Goal: Task Accomplishment & Management: Manage account settings

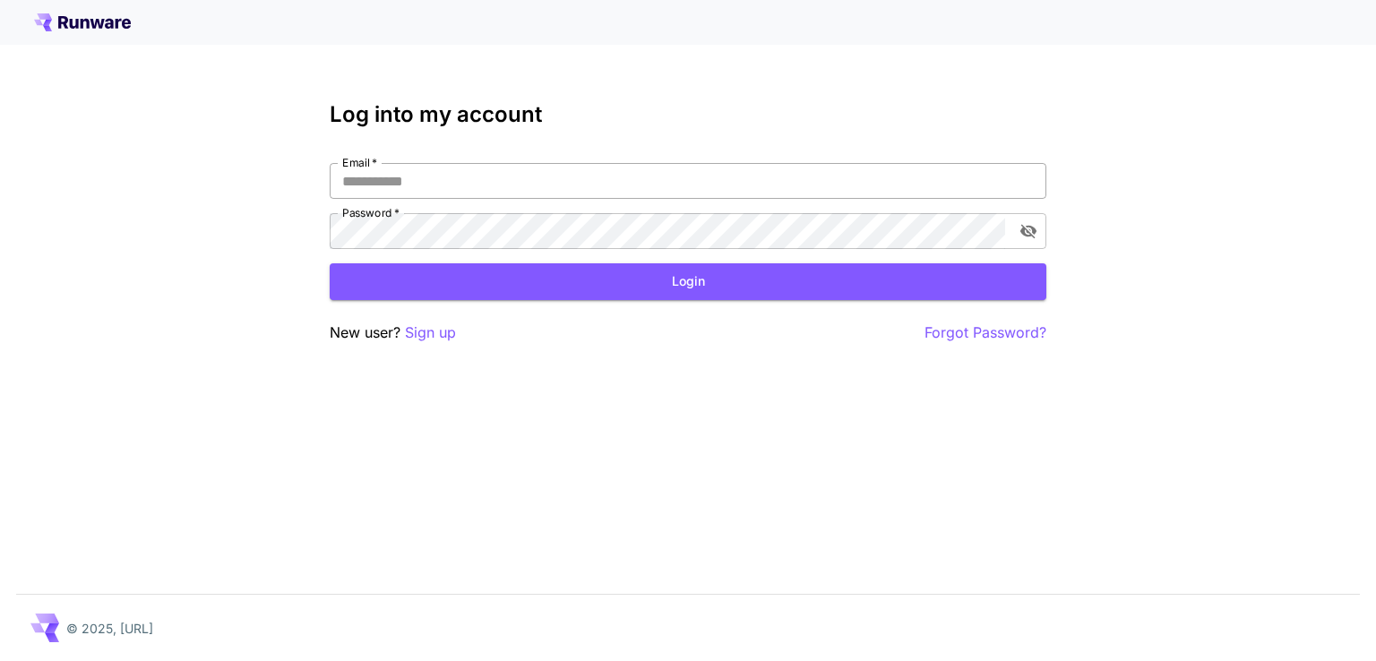
click at [651, 194] on input "Email   *" at bounding box center [688, 181] width 717 height 36
click at [650, 191] on input "Email   *" at bounding box center [688, 181] width 717 height 36
click at [554, 210] on div "Email   * Email   * Password   * Password   *" at bounding box center [688, 206] width 717 height 86
click at [558, 185] on input "Email   *" at bounding box center [688, 181] width 717 height 36
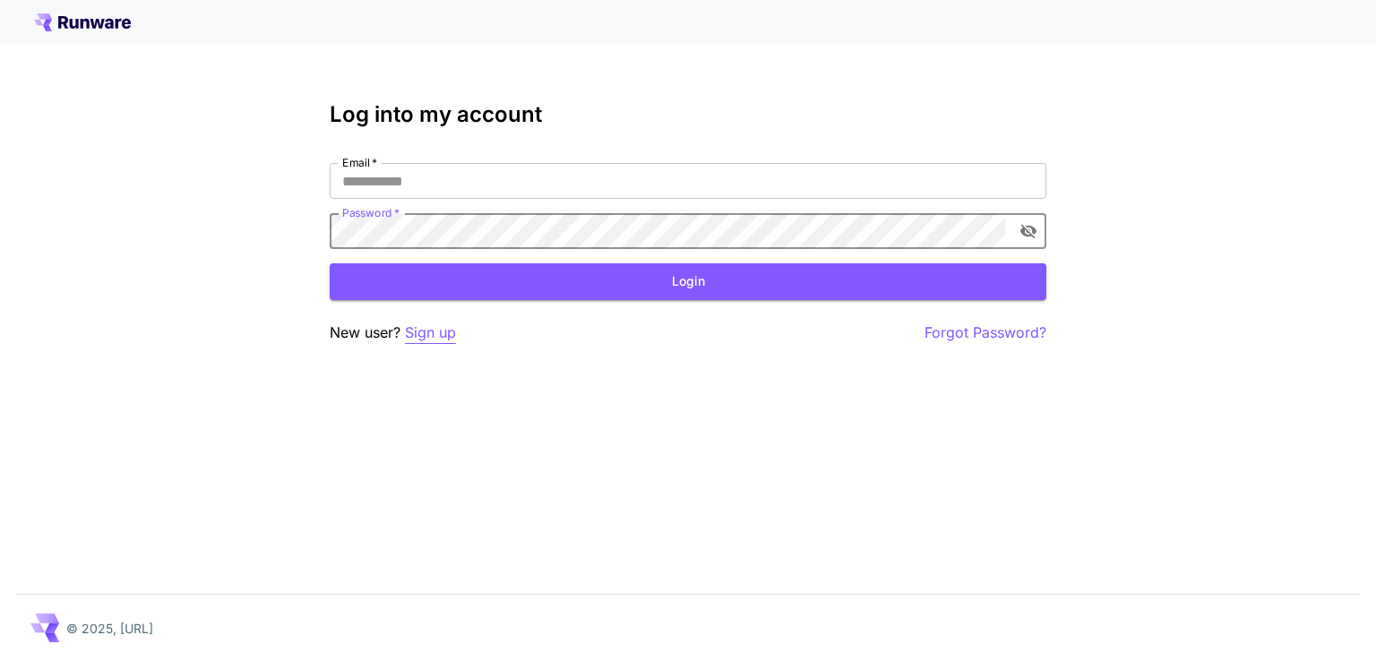
click at [447, 334] on p "Sign up" at bounding box center [430, 333] width 51 height 22
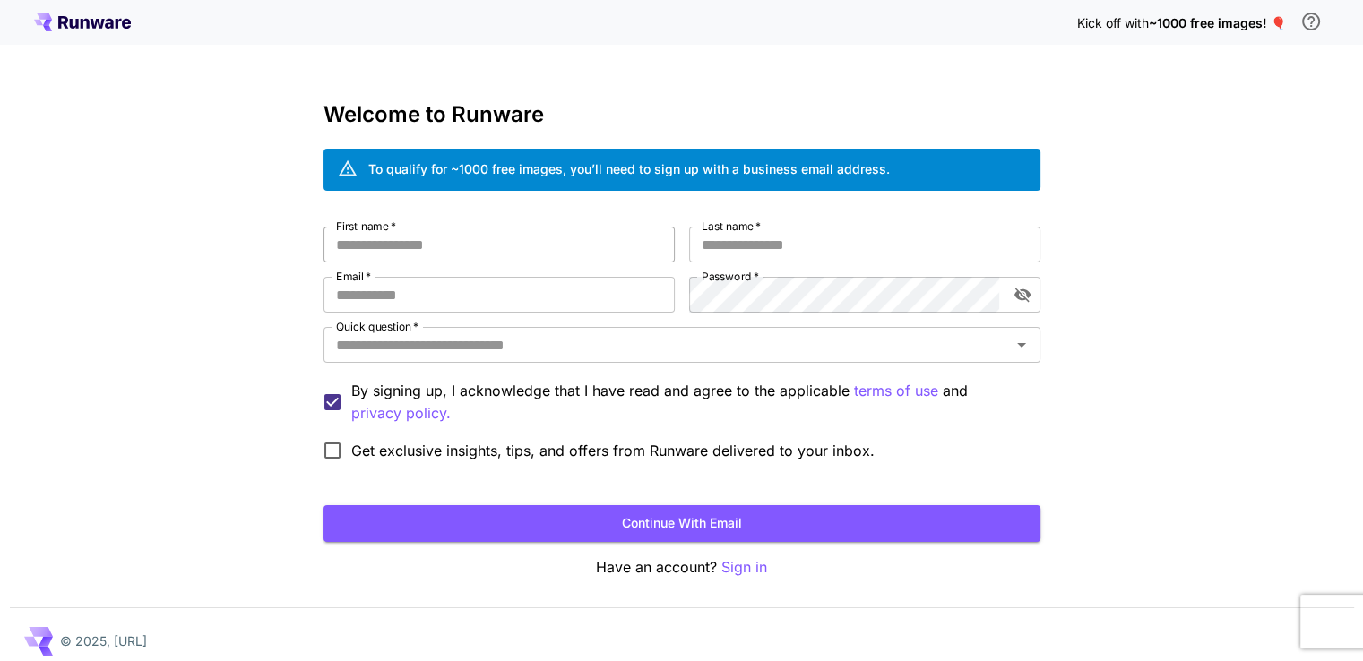
click at [512, 227] on div "Welcome to Runware To qualify for ~1000 free images, you’ll need to sign up wit…" at bounding box center [681, 340] width 717 height 477
click at [514, 237] on input "First name   *" at bounding box center [498, 245] width 351 height 36
type input "*"
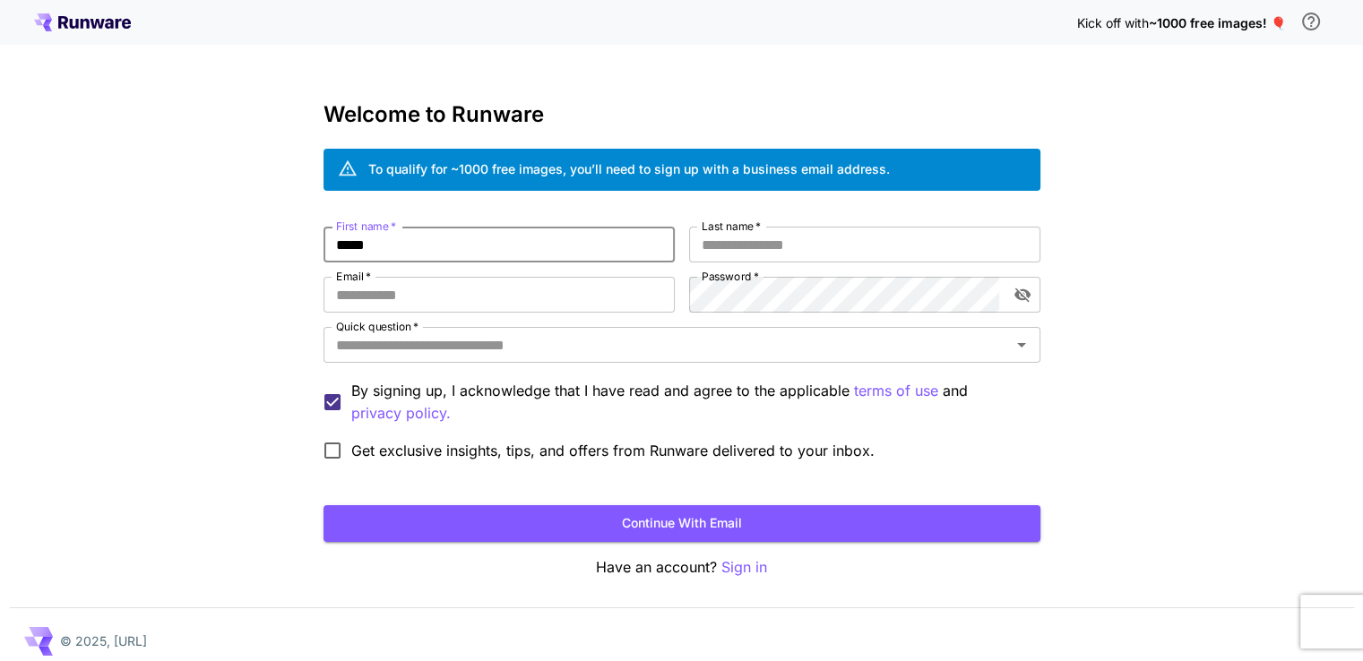
type input "*****"
type input "*"
type input "*****"
type input "**********"
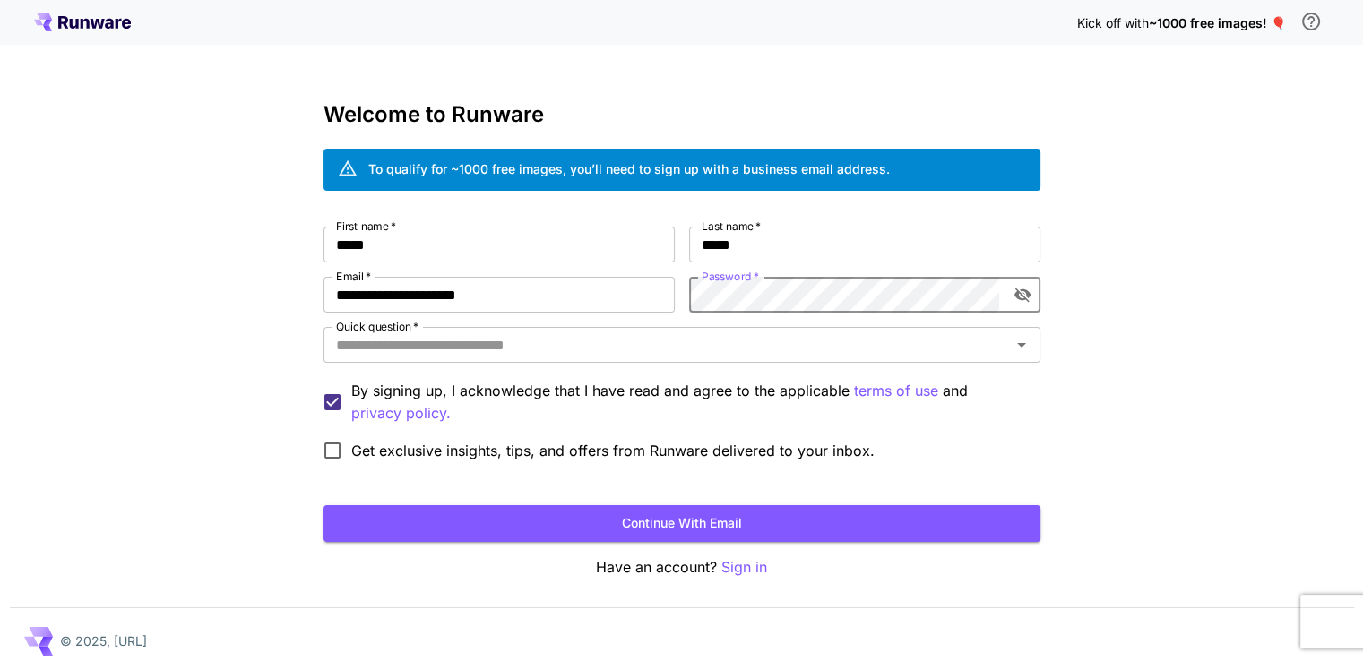
click at [1025, 289] on icon "toggle password visibility" at bounding box center [1022, 295] width 18 height 18
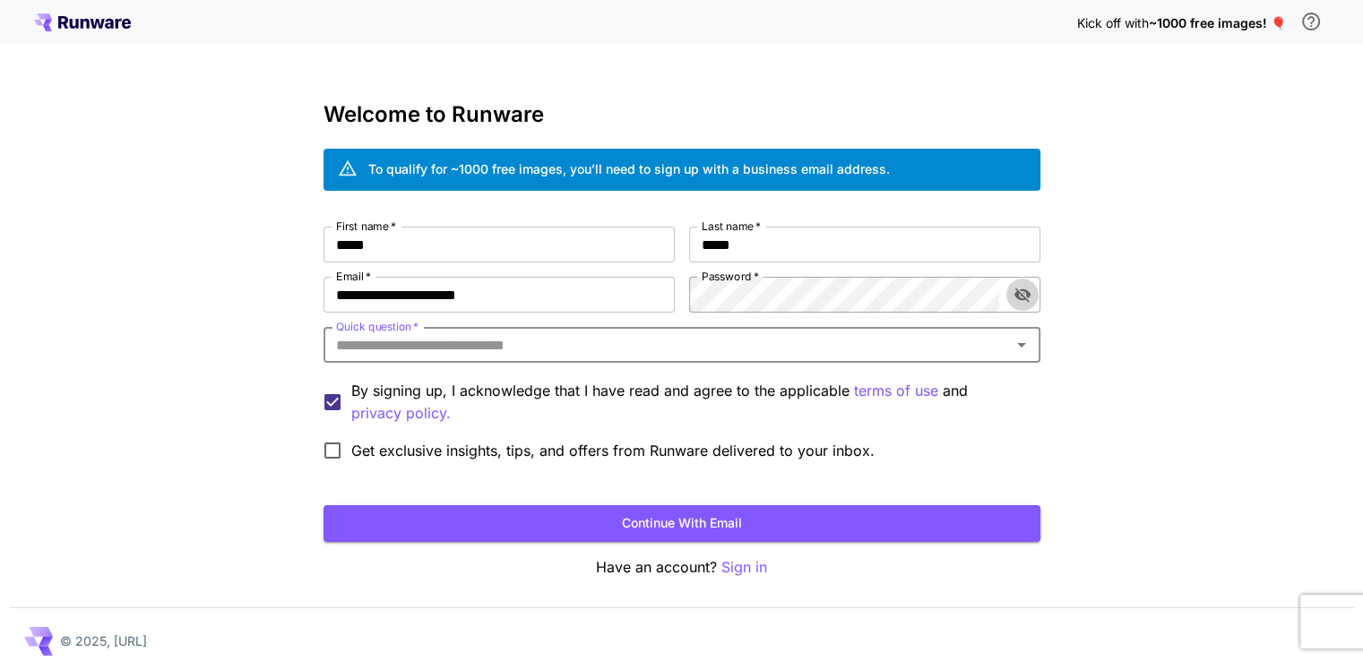
click at [1018, 295] on icon "toggle password visibility" at bounding box center [1022, 295] width 18 height 18
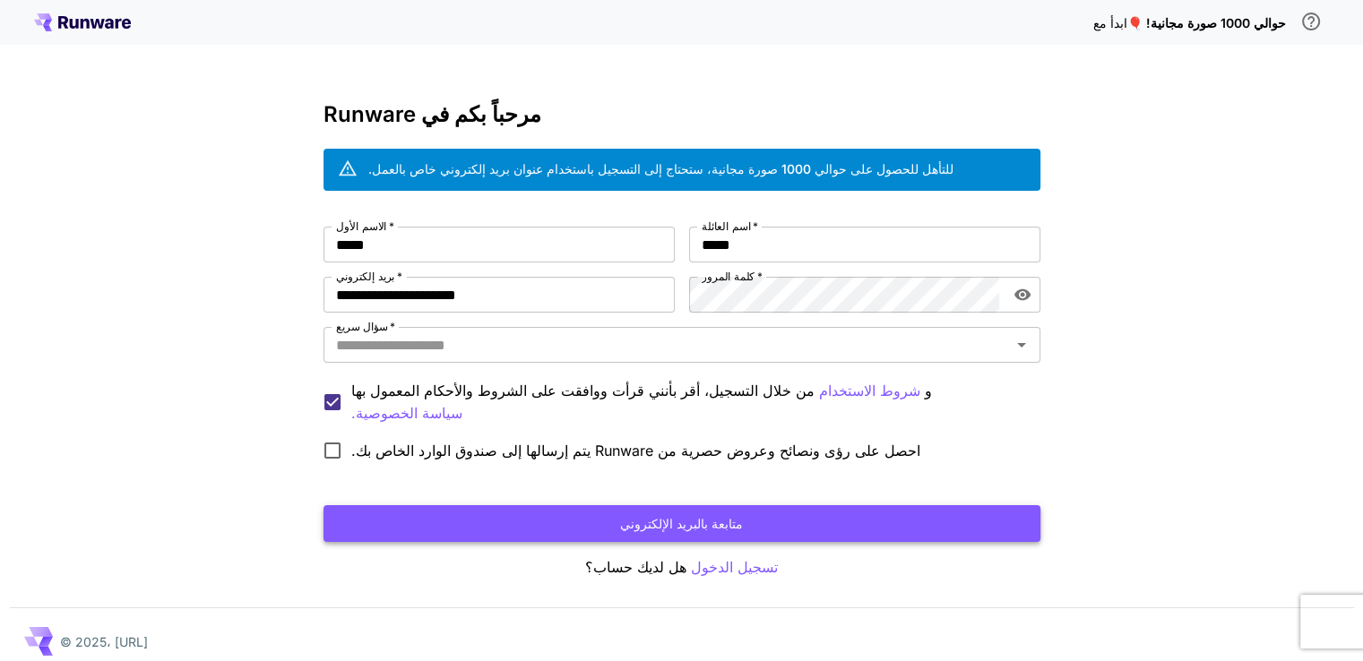
click at [426, 517] on button "متابعة بالبريد الإلكتروني" at bounding box center [681, 523] width 717 height 37
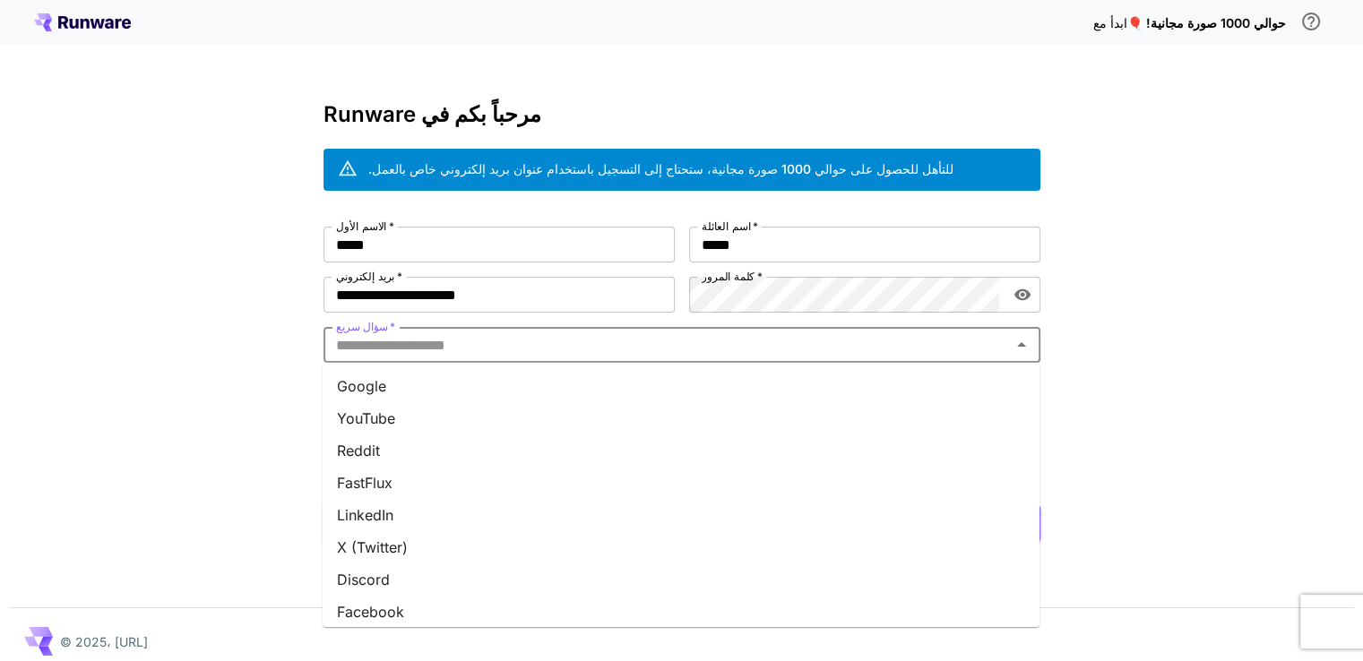
click at [670, 348] on input "سؤال سريع   *" at bounding box center [667, 344] width 676 height 25
click at [388, 387] on li "جوجل" at bounding box center [681, 386] width 717 height 32
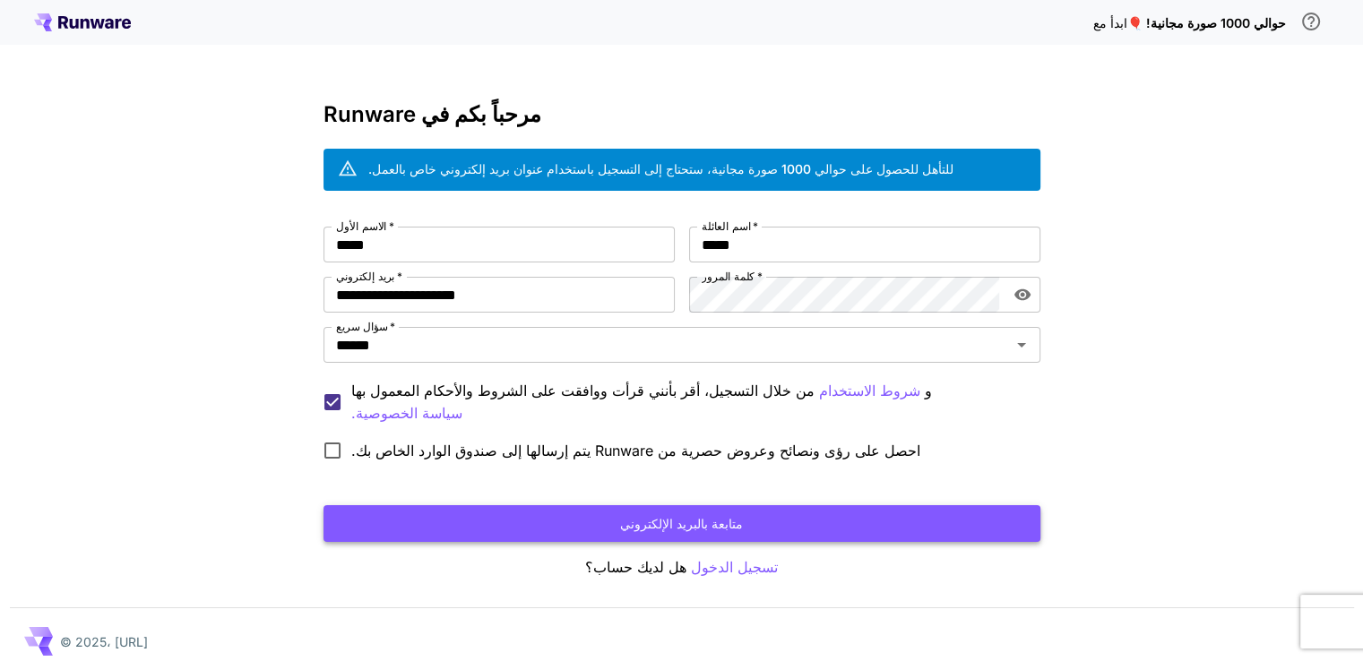
click at [458, 509] on button "متابعة بالبريد الإلكتروني" at bounding box center [681, 523] width 717 height 37
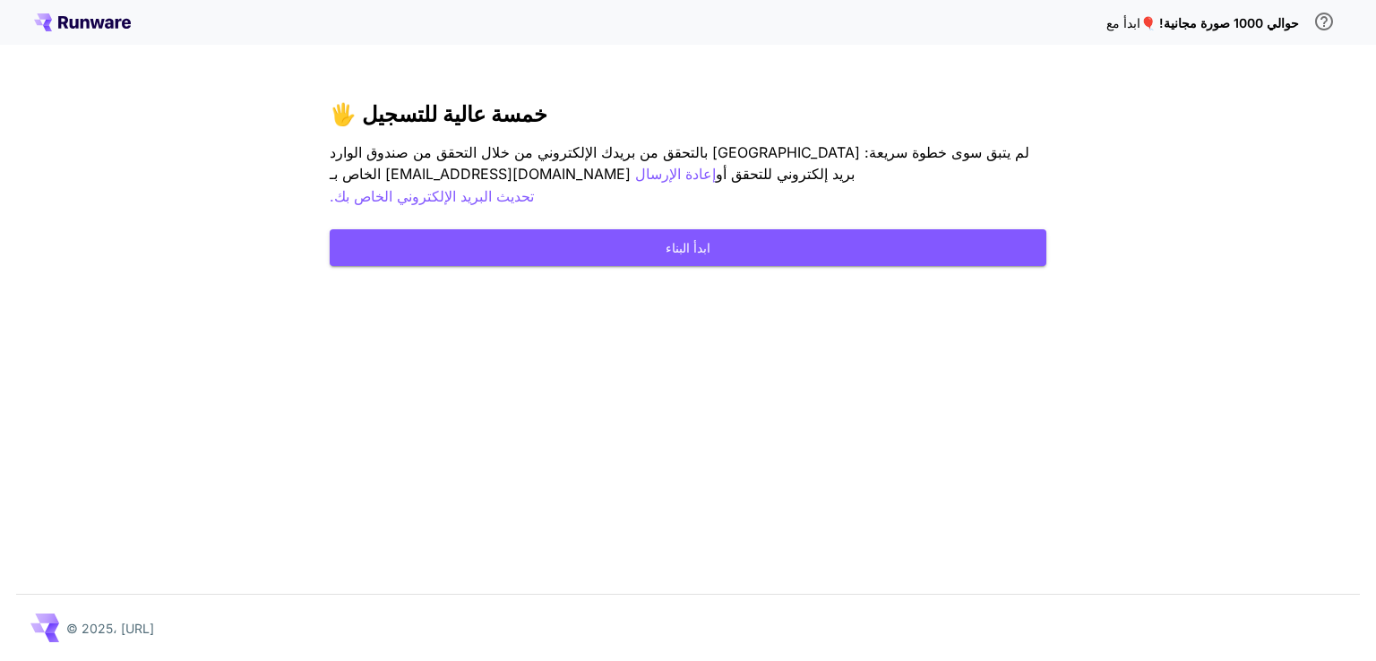
click at [437, 312] on div "ابدأ مع حوالي 1000 صورة مجانية! 🎈 خمسة عالية للتسجيل 🖐️ لم يتبق سوى خطوة سريعة:…" at bounding box center [688, 330] width 1376 height 661
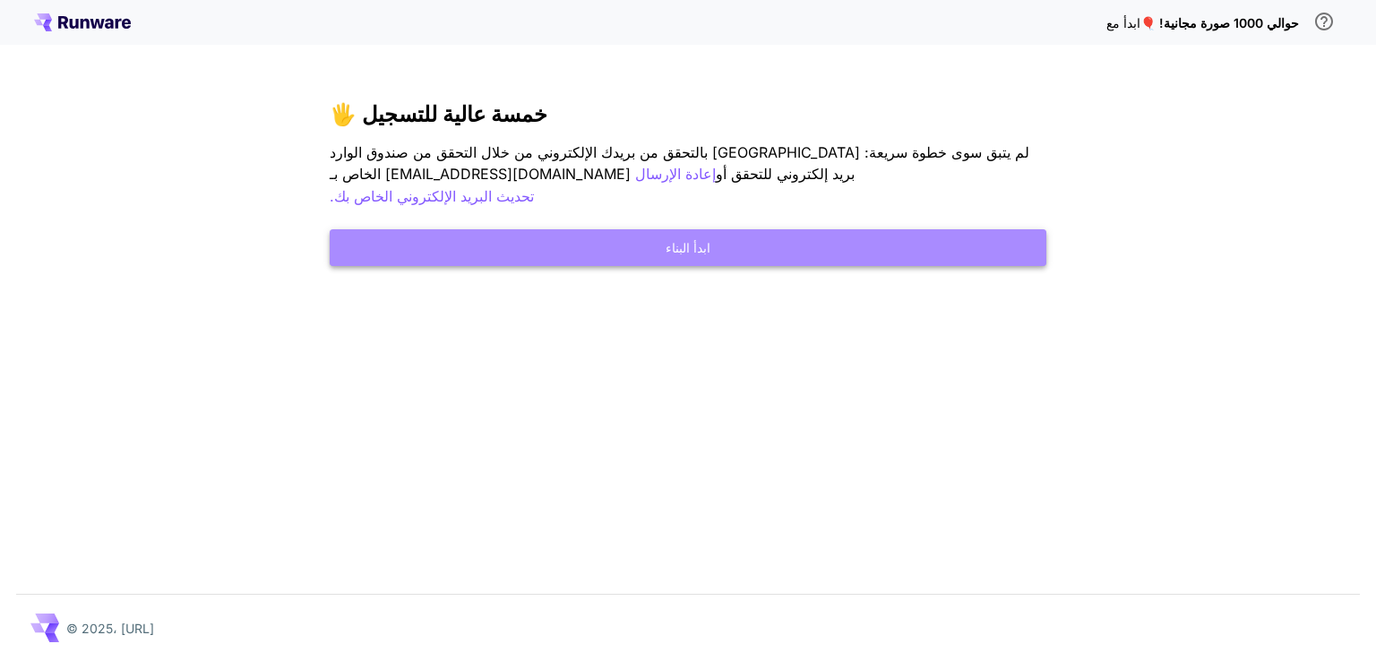
click at [815, 229] on button "ابدأ البناء" at bounding box center [688, 247] width 717 height 37
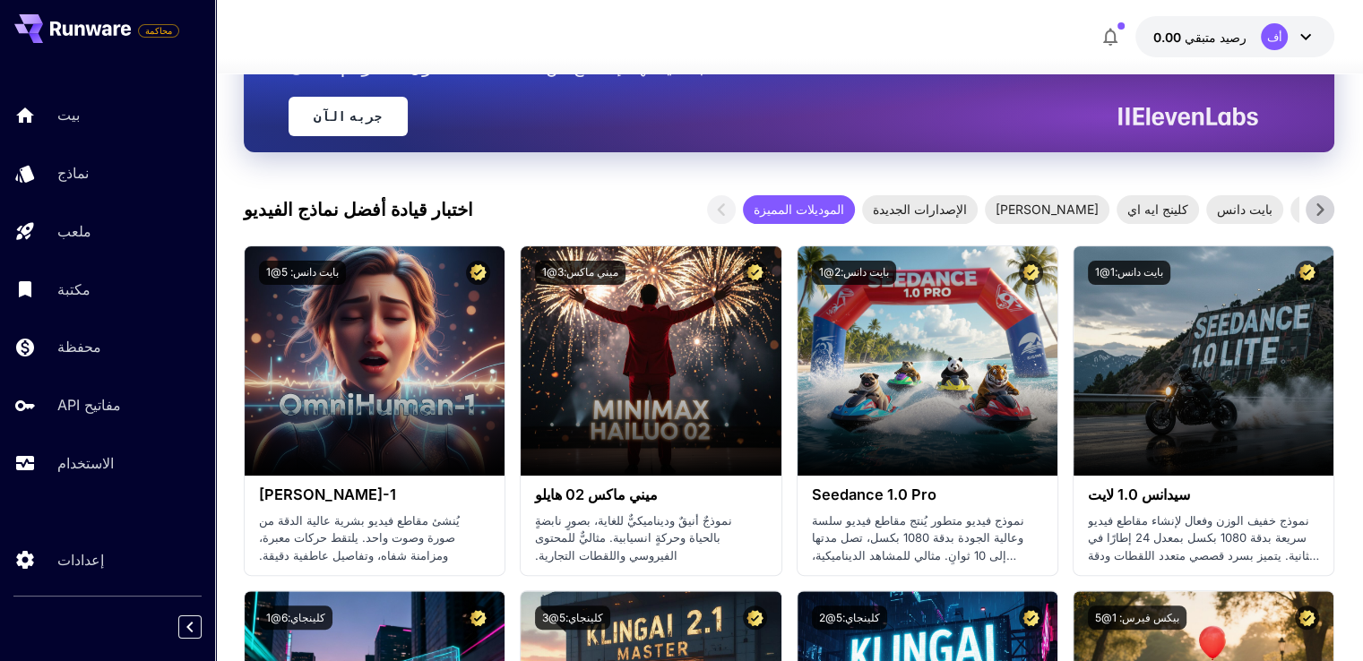
scroll to position [179, 0]
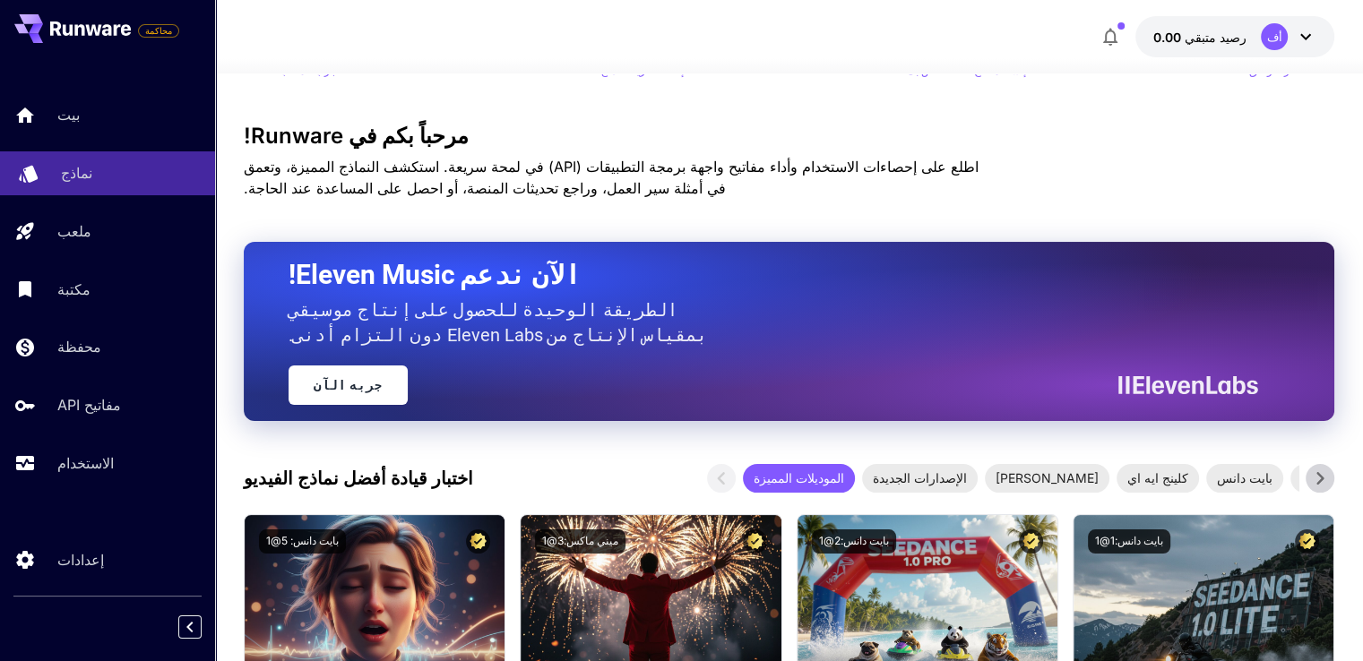
click at [80, 172] on font "نماذج" at bounding box center [76, 173] width 31 height 18
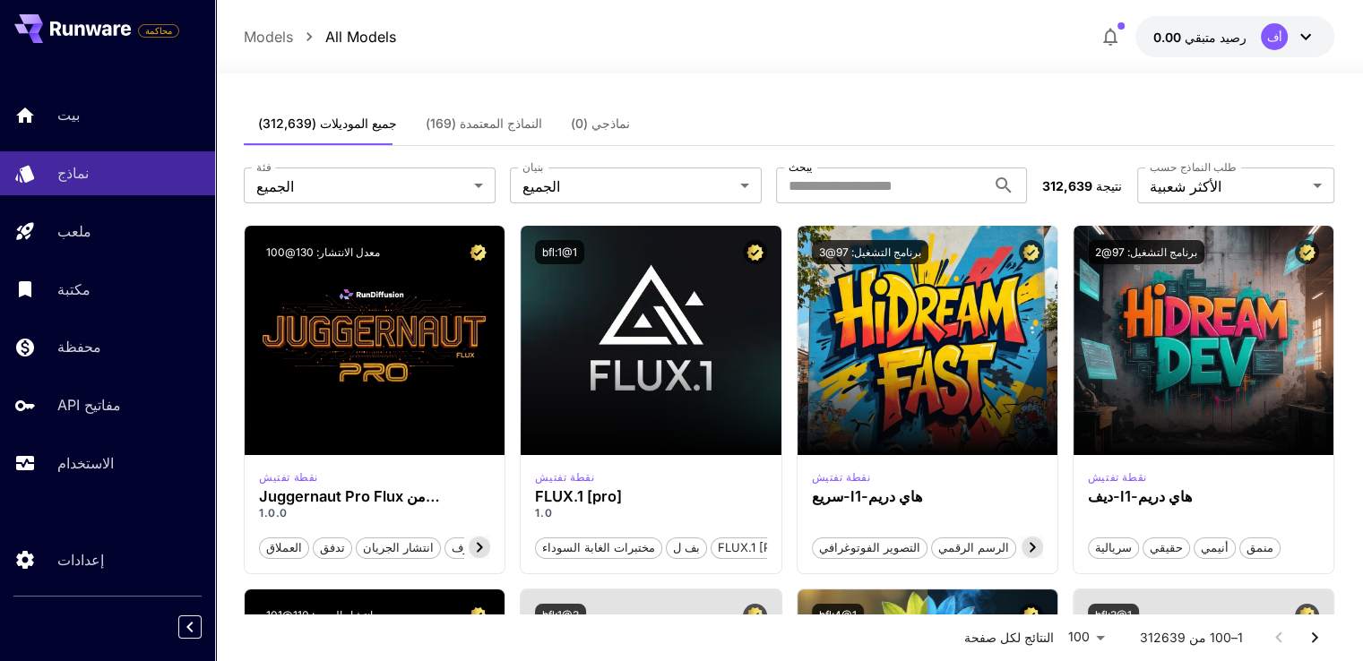
click at [485, 123] on font "النماذج المعتمدة (169)" at bounding box center [484, 123] width 116 height 15
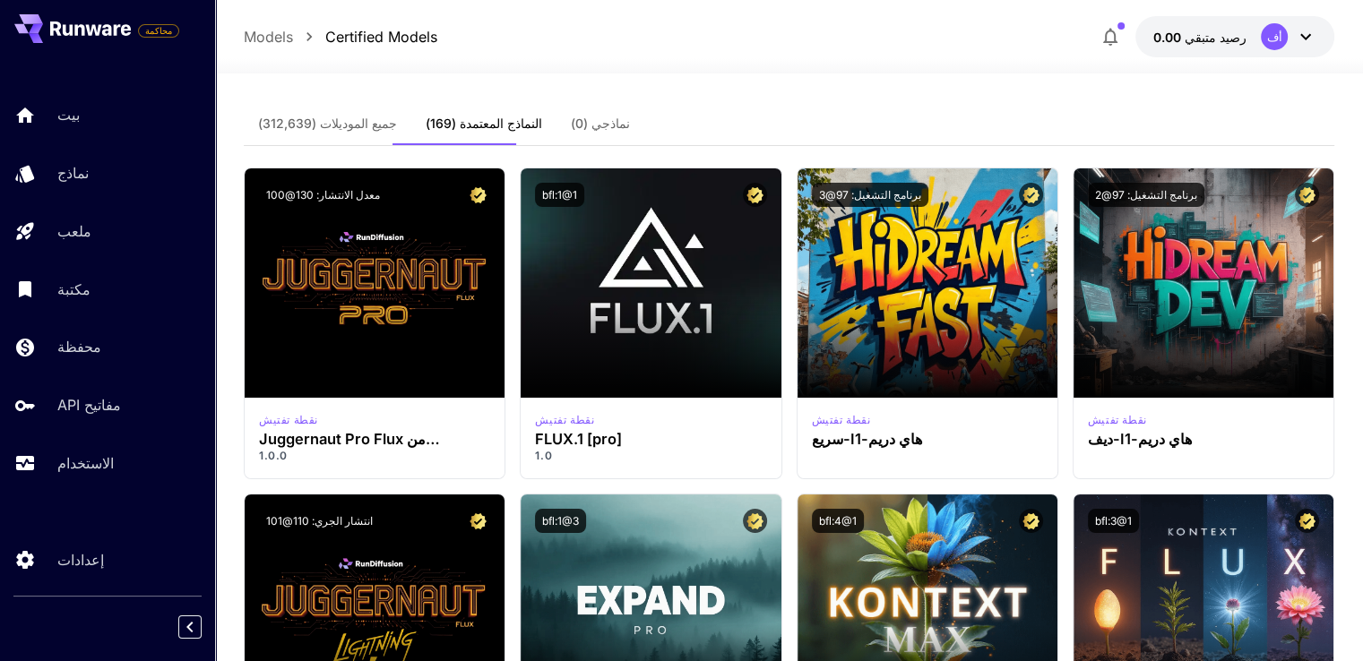
click at [300, 123] on font "جميع الموديلات (312,639)" at bounding box center [327, 123] width 139 height 15
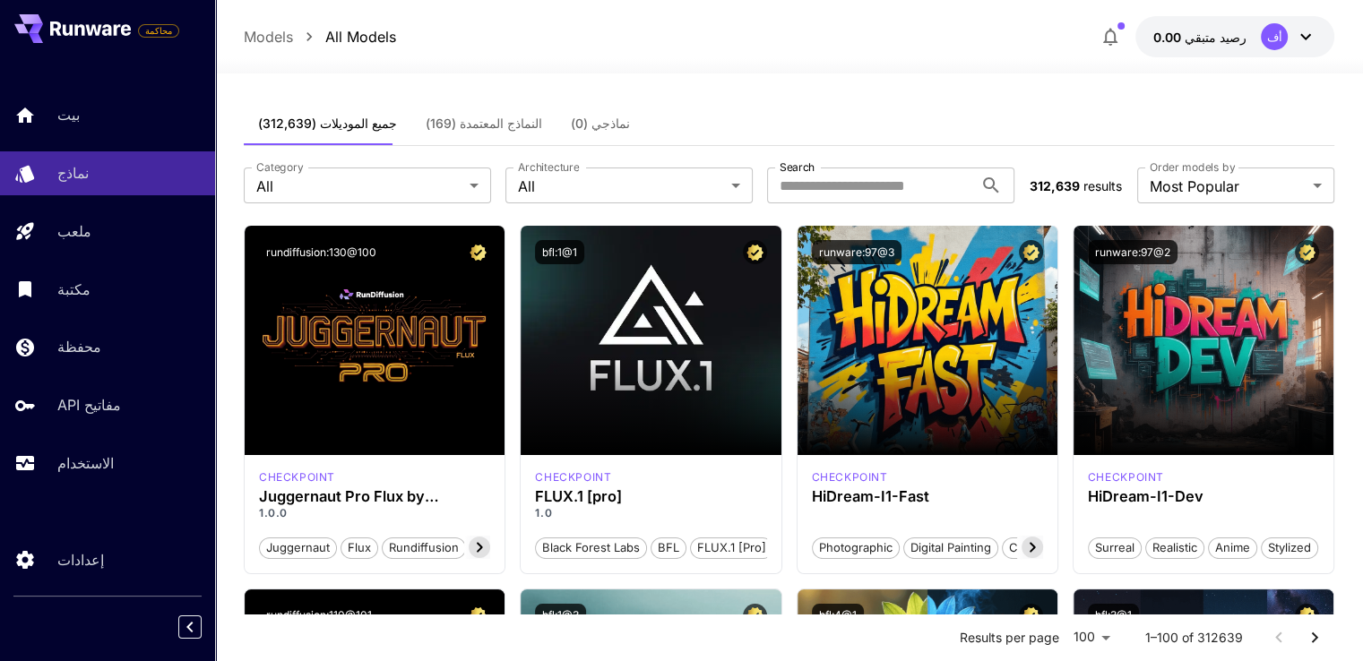
click at [1276, 35] on font "أف" at bounding box center [1273, 37] width 15 height 14
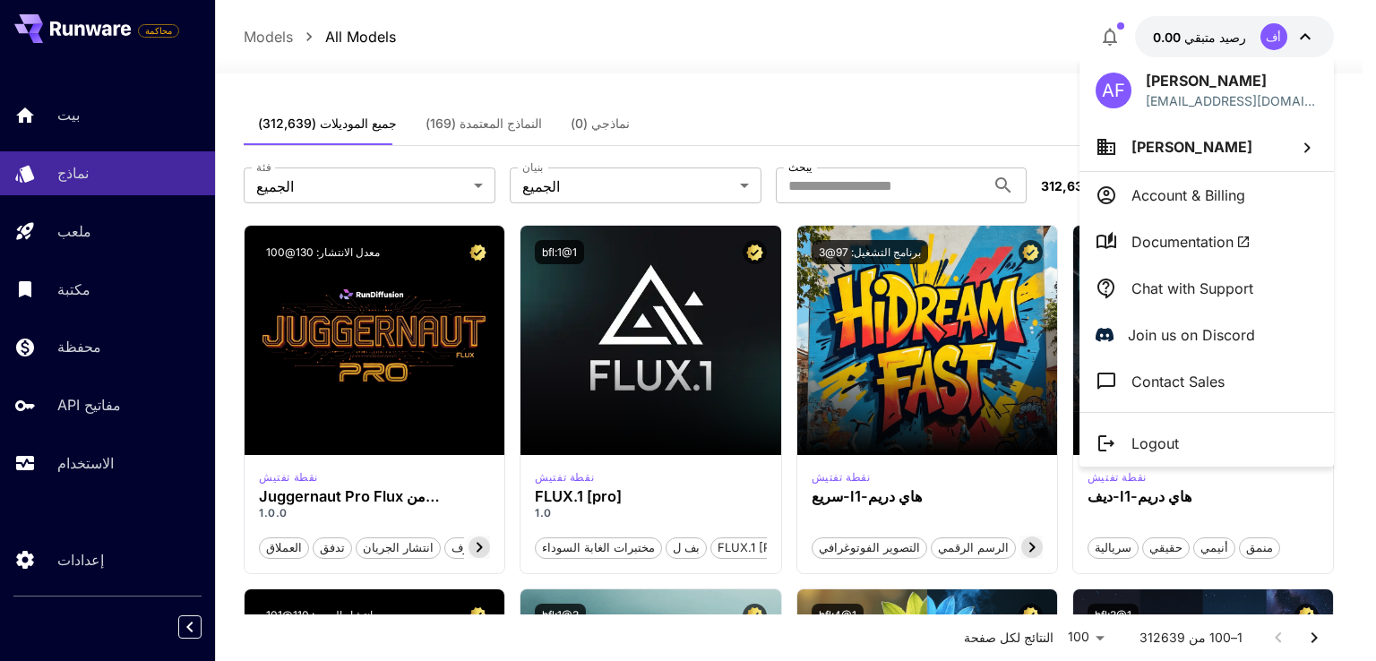
click at [1217, 36] on div at bounding box center [688, 330] width 1376 height 661
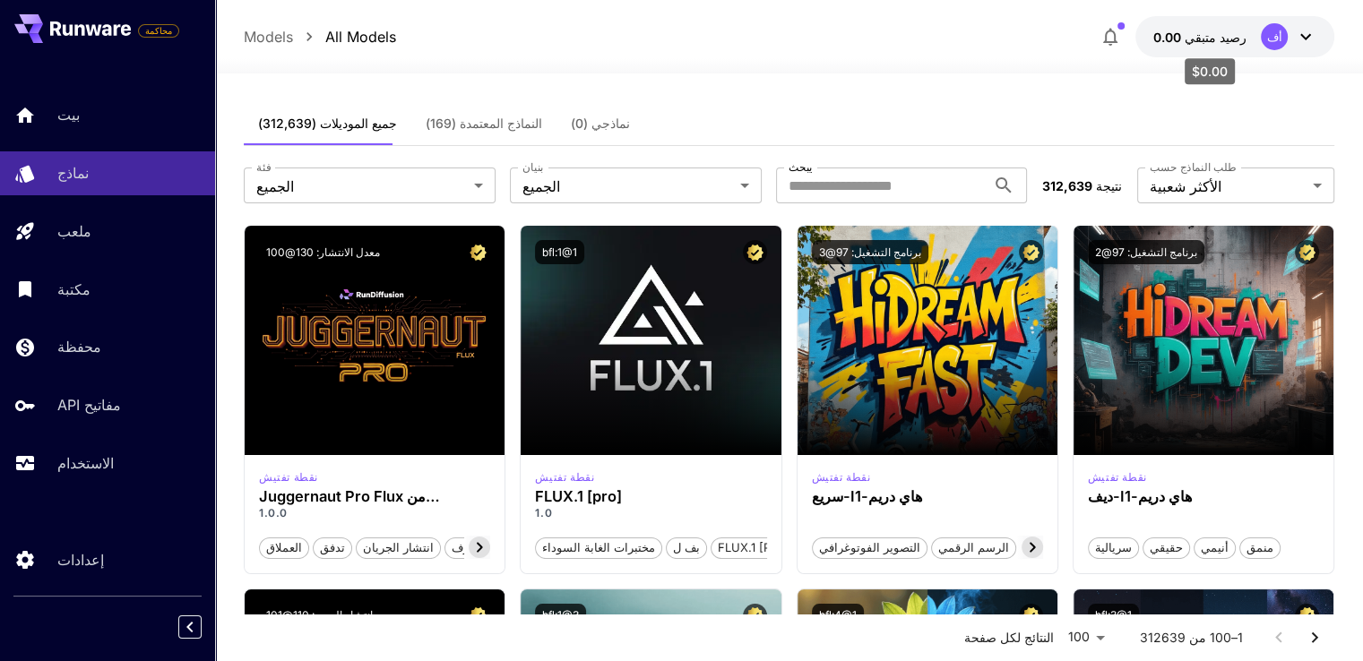
click at [1211, 33] on font "رصيد متبقي" at bounding box center [1215, 37] width 62 height 15
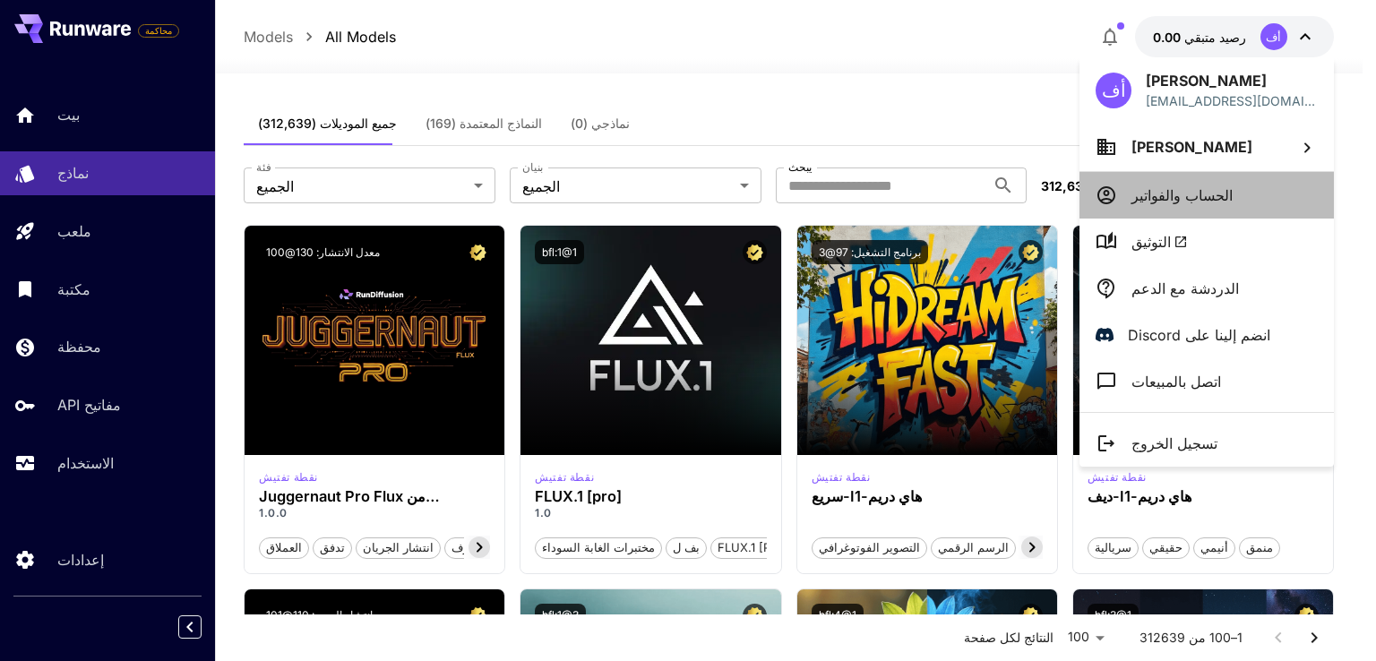
click at [1217, 191] on li "الحساب والفواتير" at bounding box center [1207, 195] width 254 height 47
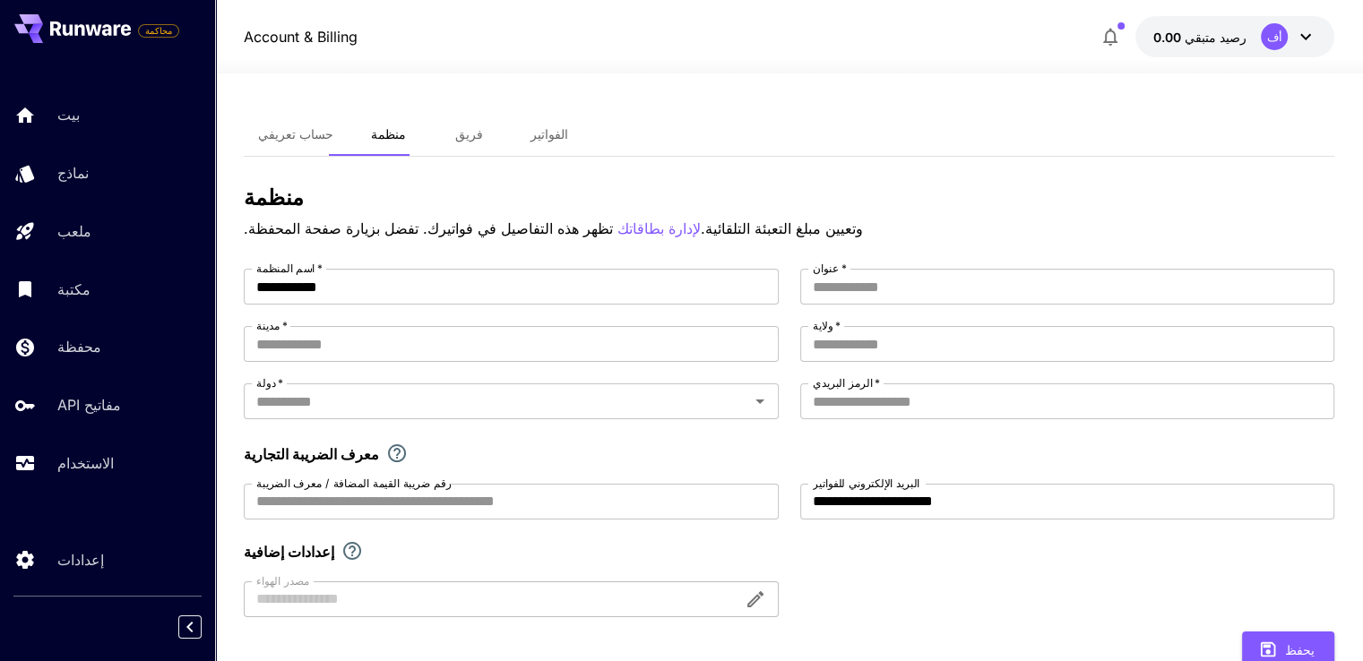
click at [538, 133] on font "الفواتير" at bounding box center [549, 133] width 38 height 15
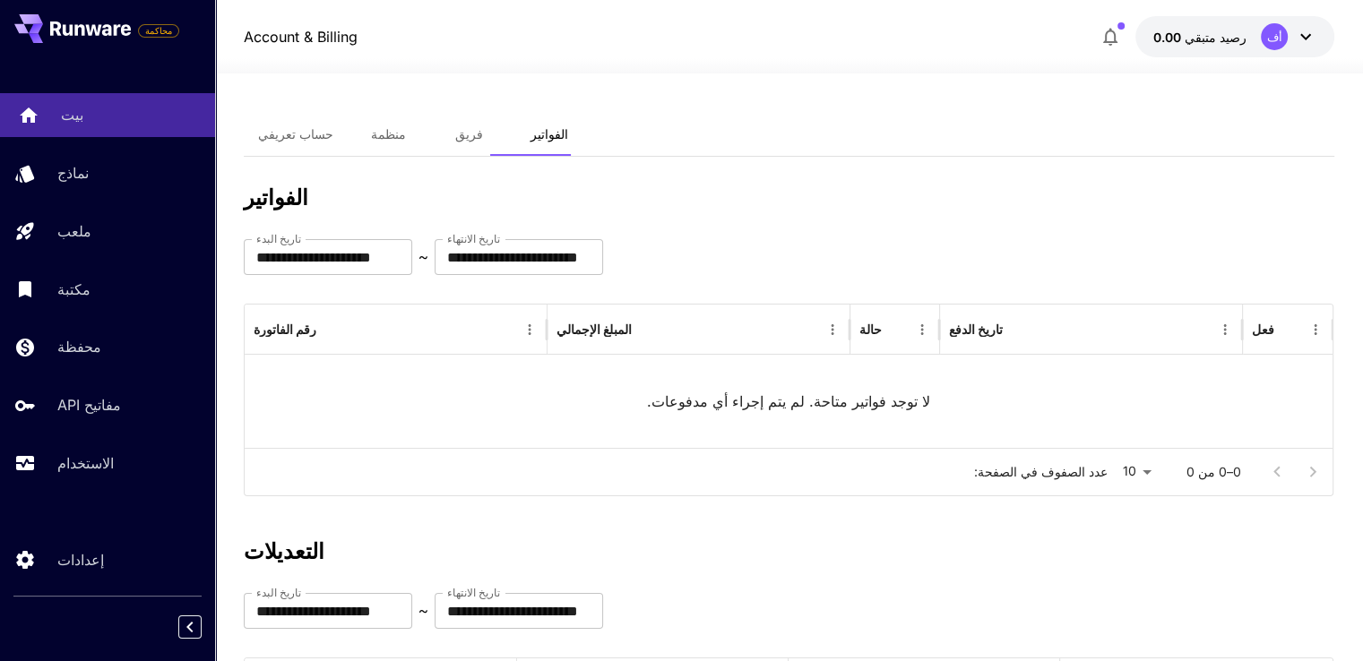
click at [99, 113] on div "بيت" at bounding box center [131, 115] width 140 height 22
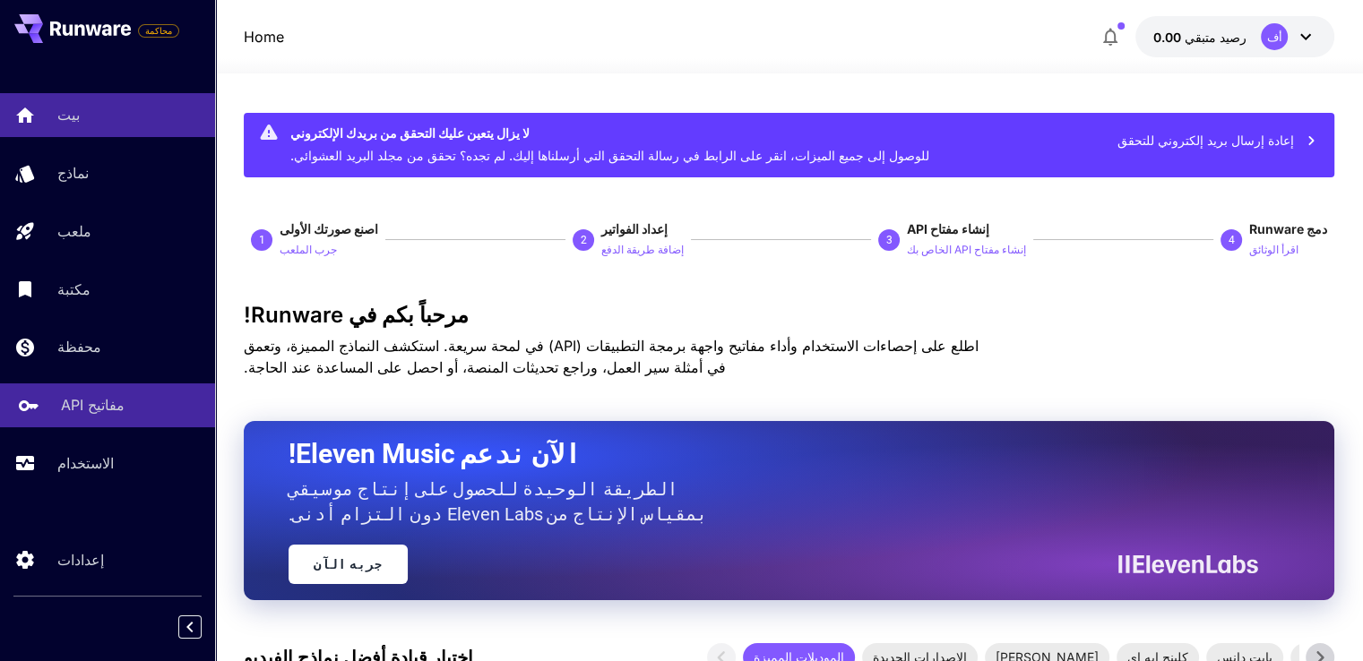
click at [86, 409] on font "مفاتيح API" at bounding box center [93, 405] width 64 height 18
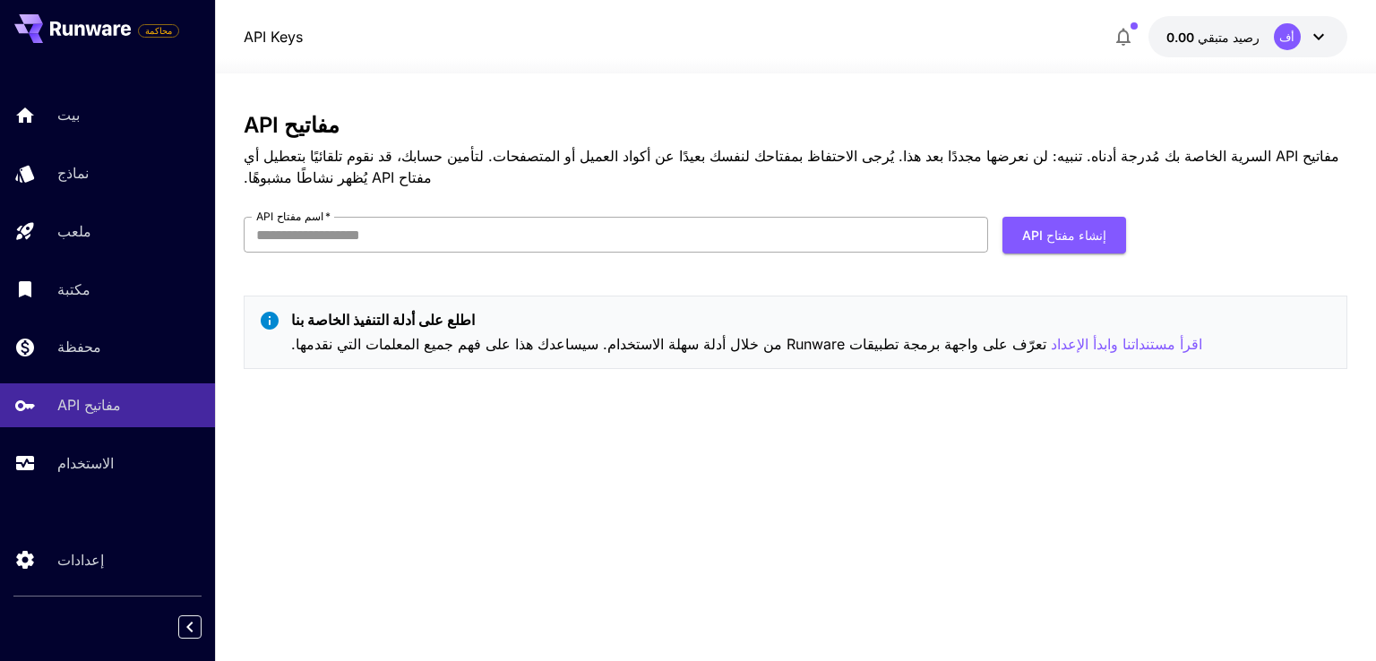
click at [818, 217] on input "اسم مفتاح API   *" at bounding box center [616, 235] width 745 height 36
type input "**********"
click at [1093, 228] on font "إنشاء مفتاح API" at bounding box center [1064, 235] width 84 height 15
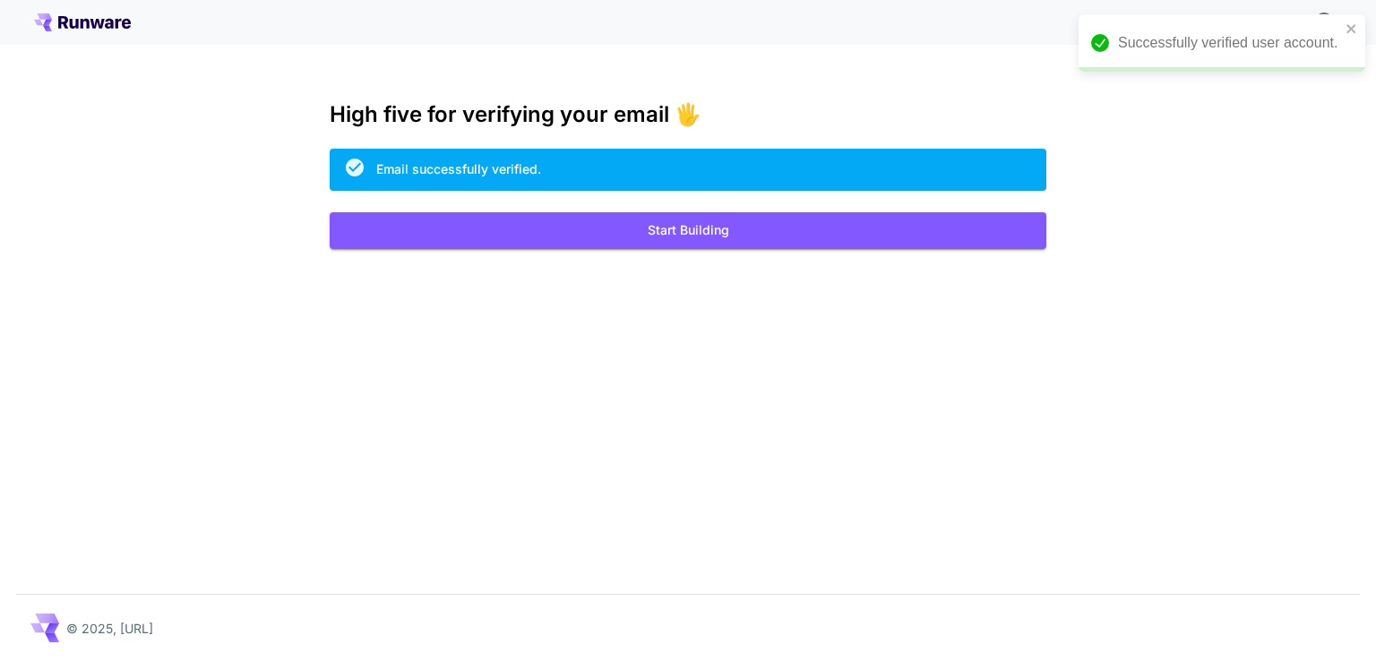
click at [655, 162] on div "Email successfully verified." at bounding box center [688, 170] width 717 height 42
click at [676, 238] on button "Start Building" at bounding box center [688, 230] width 717 height 37
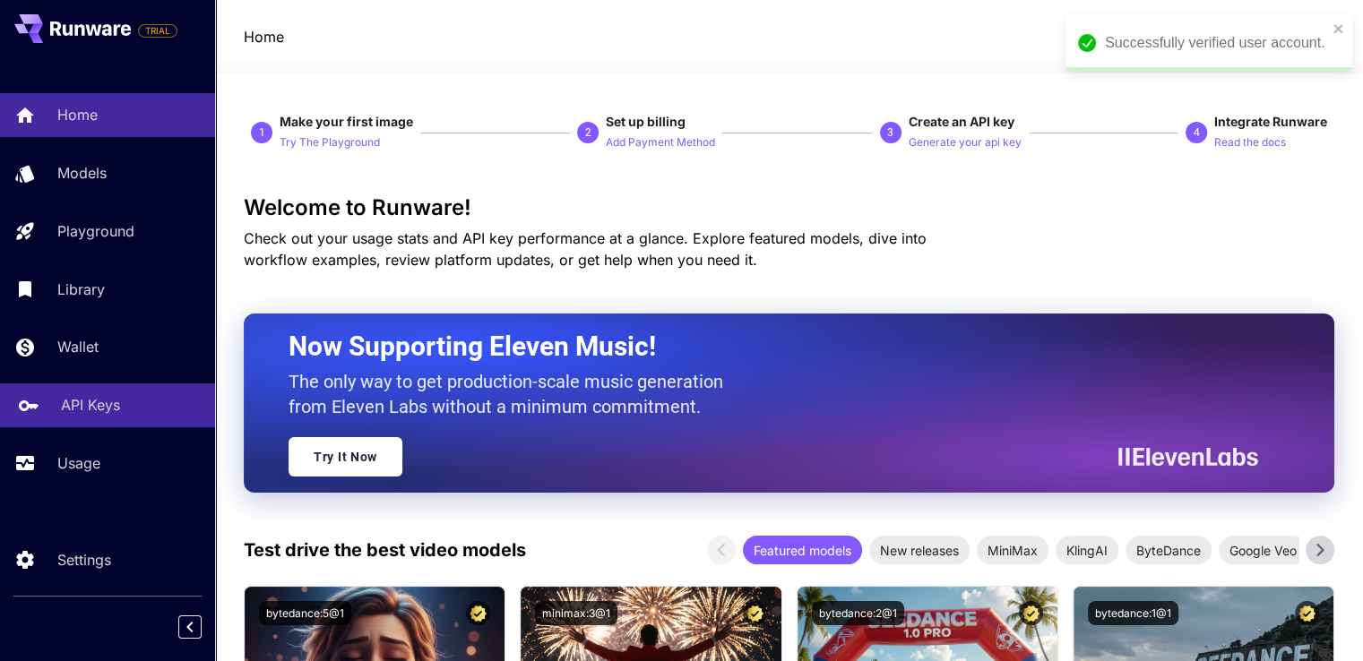
click at [91, 393] on link "API Keys" at bounding box center [107, 405] width 215 height 44
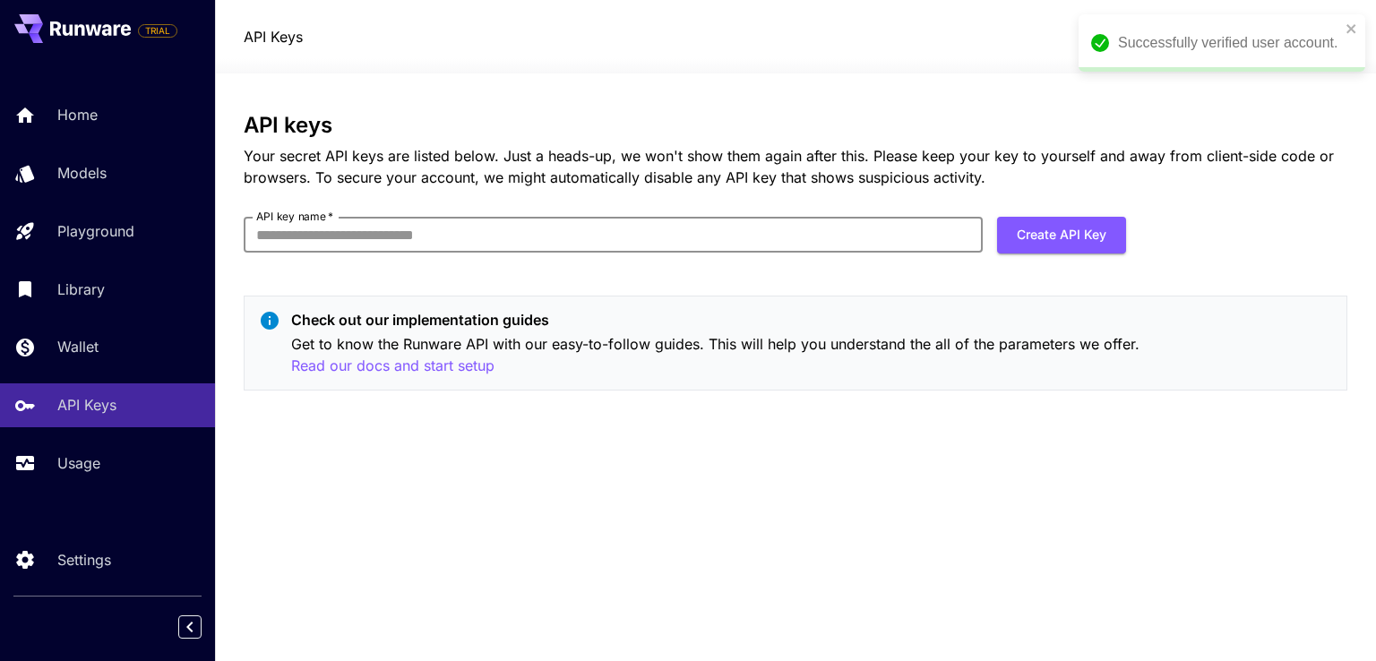
click at [566, 237] on input "API key name   *" at bounding box center [613, 235] width 739 height 36
type input "**********"
click at [1104, 233] on button "Create API Key" at bounding box center [1061, 235] width 129 height 37
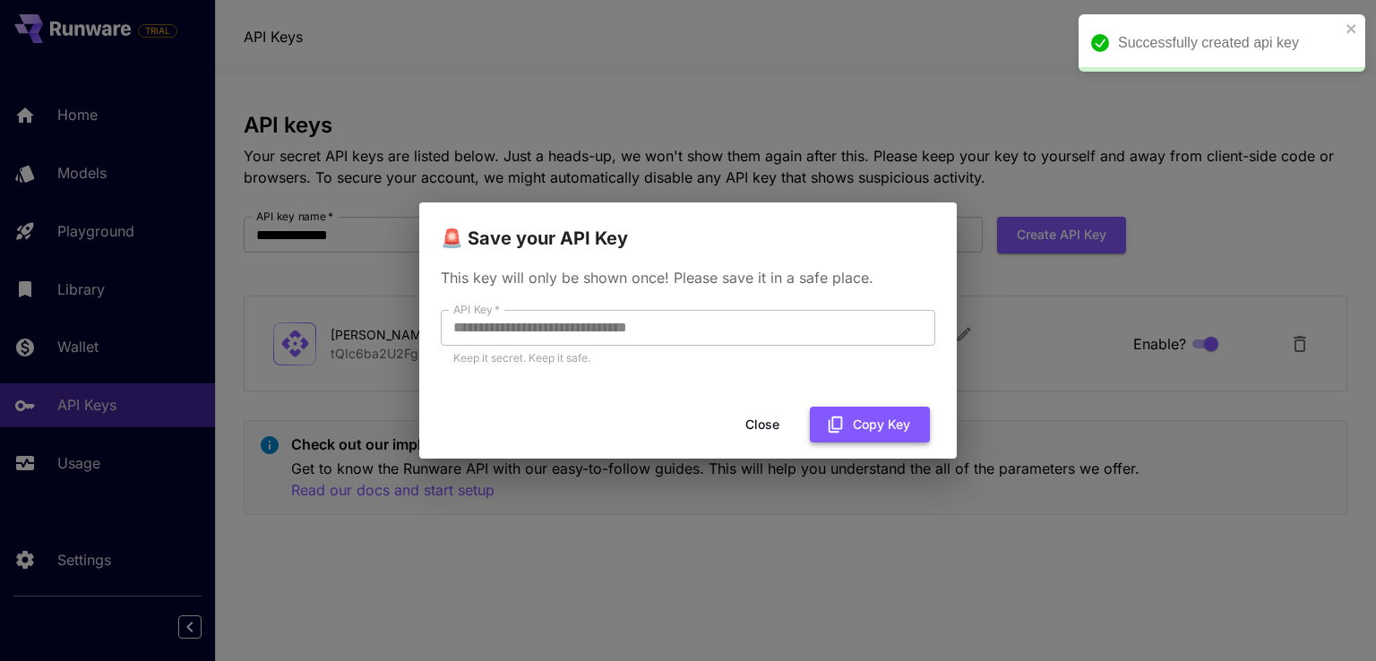
click at [867, 426] on button "Copy Key" at bounding box center [870, 425] width 120 height 37
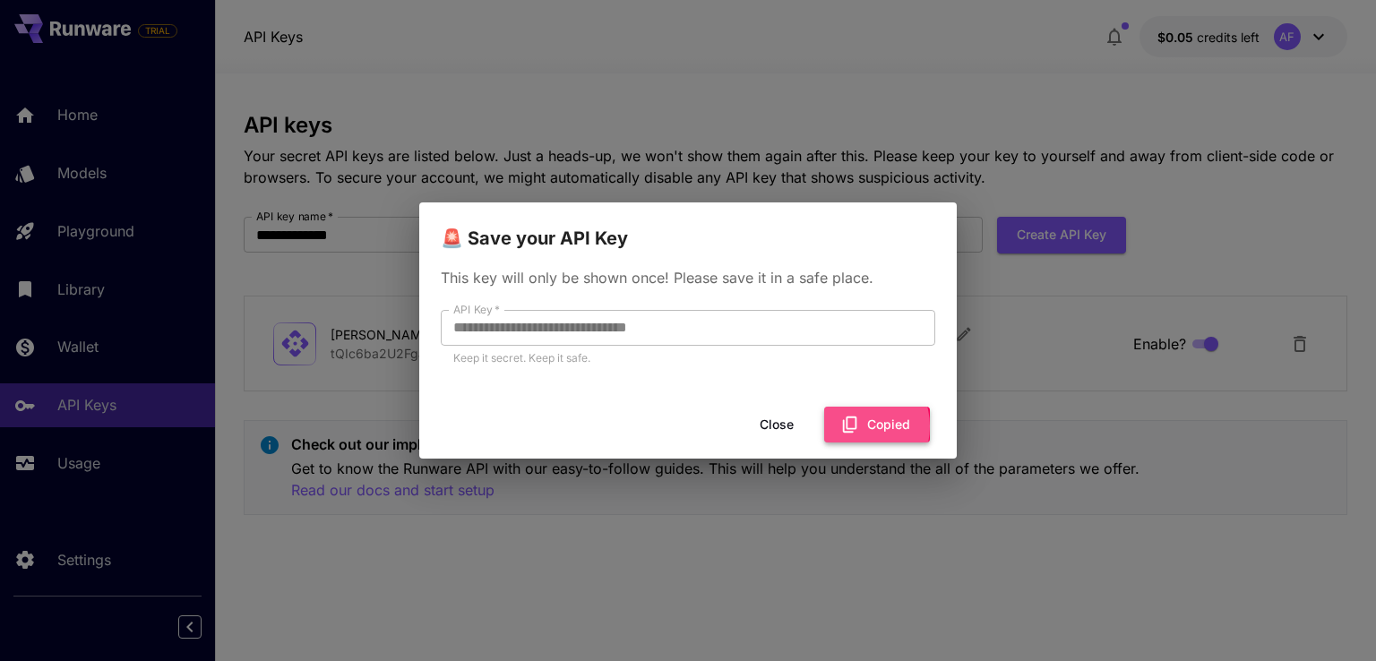
click at [855, 426] on icon "button" at bounding box center [850, 425] width 20 height 20
click at [788, 424] on button "Close" at bounding box center [776, 425] width 81 height 37
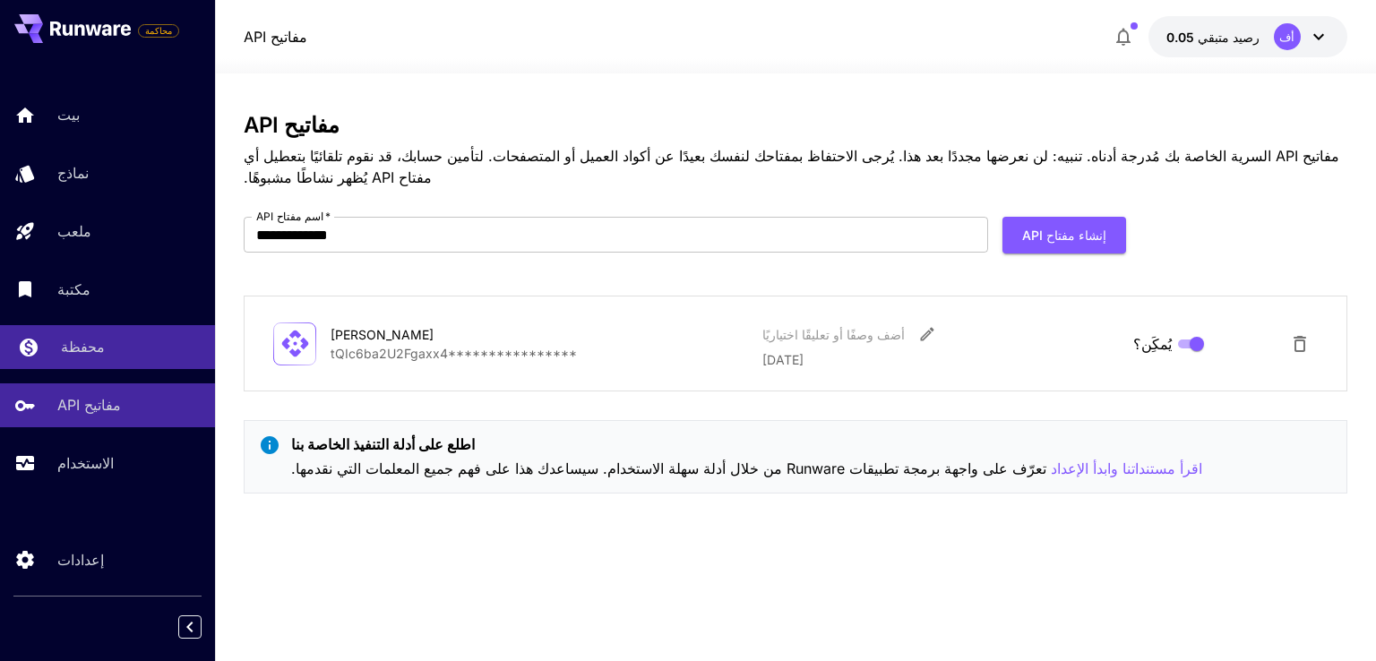
click at [98, 345] on div "محفظة" at bounding box center [131, 347] width 140 height 22
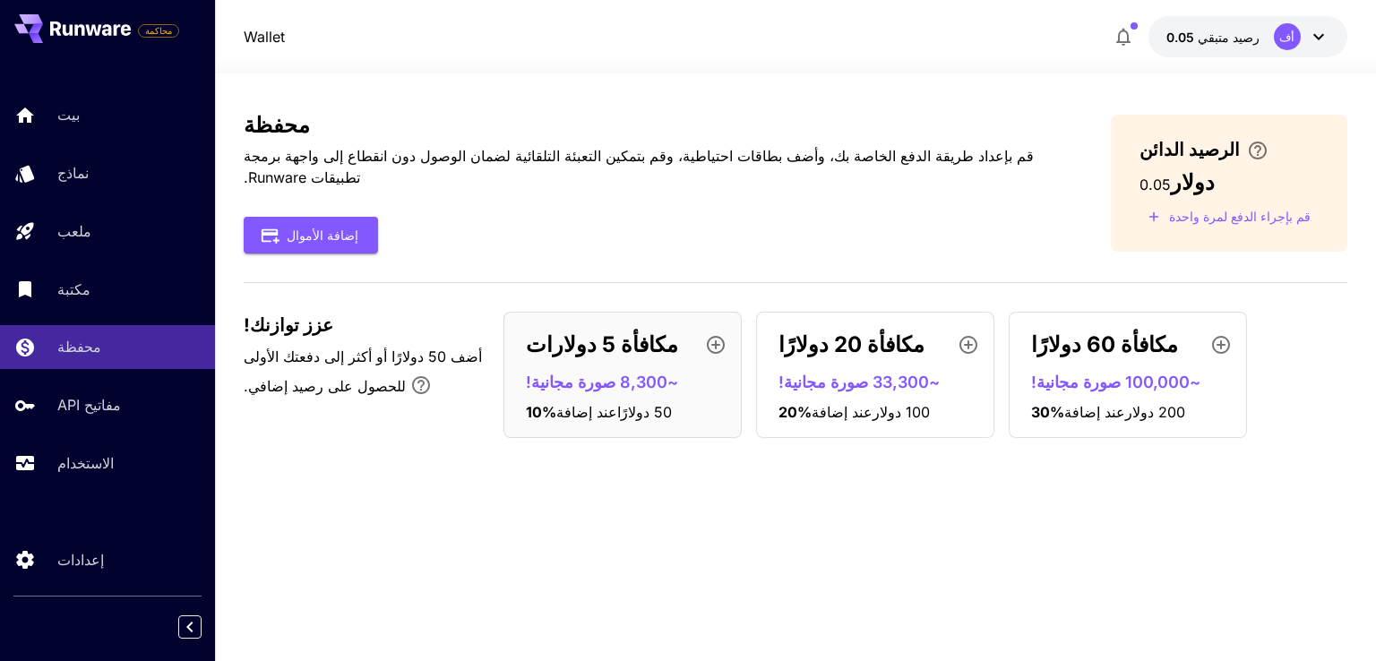
click at [659, 359] on div "مكافأة 5 دولارات ~8,300 صورة مجانية! 10 % عند إضافة 50 دولارًا" at bounding box center [623, 375] width 238 height 126
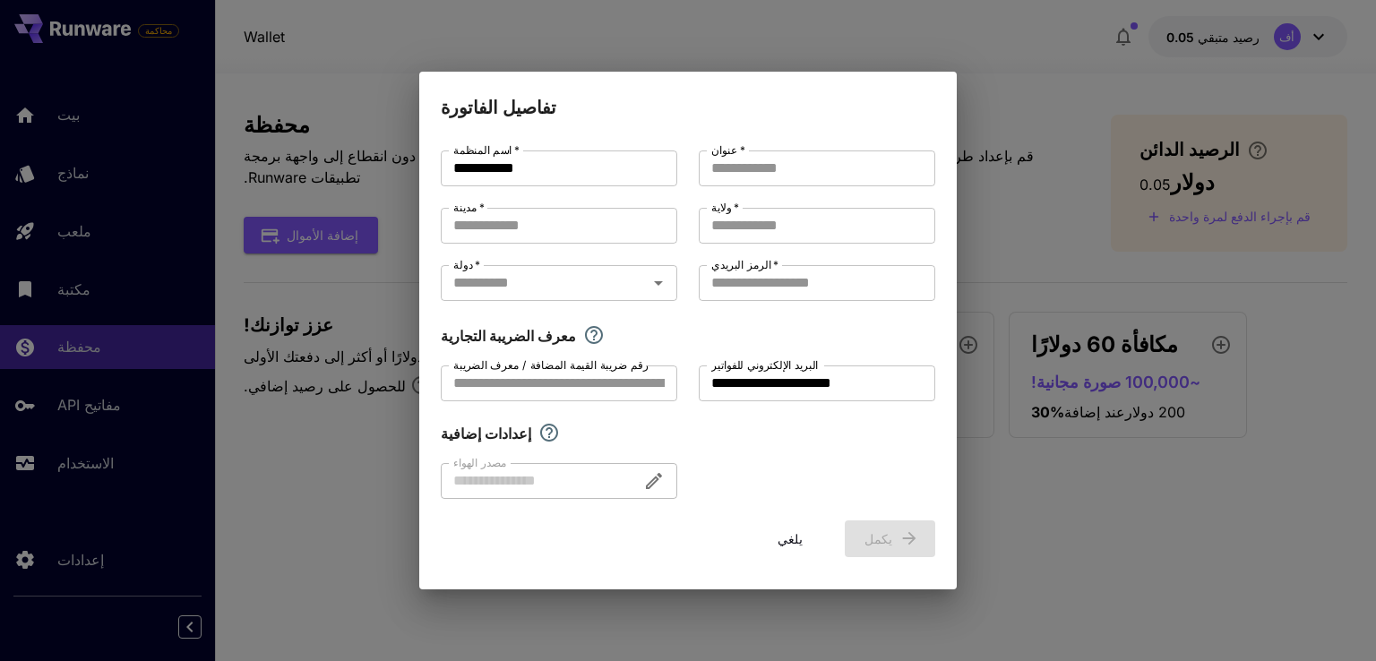
click at [789, 545] on font "يلغي" at bounding box center [790, 538] width 25 height 15
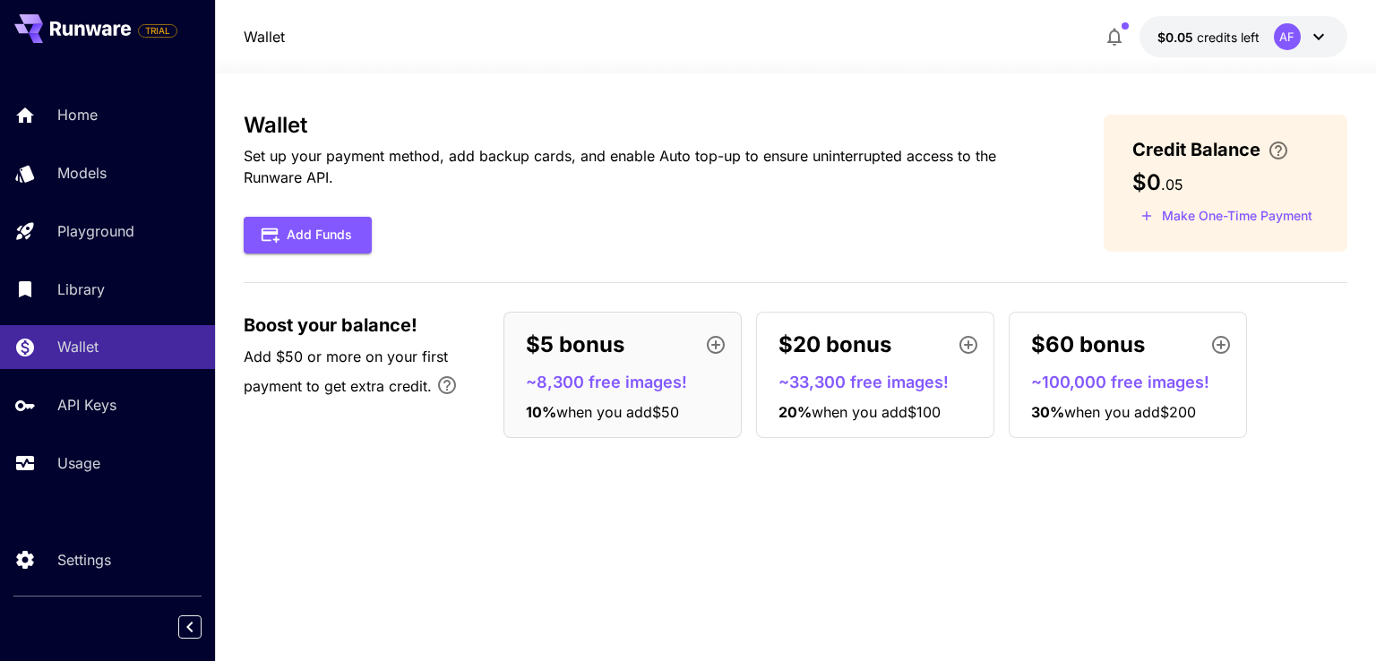
click at [659, 337] on div "$5 bonus" at bounding box center [630, 345] width 208 height 36
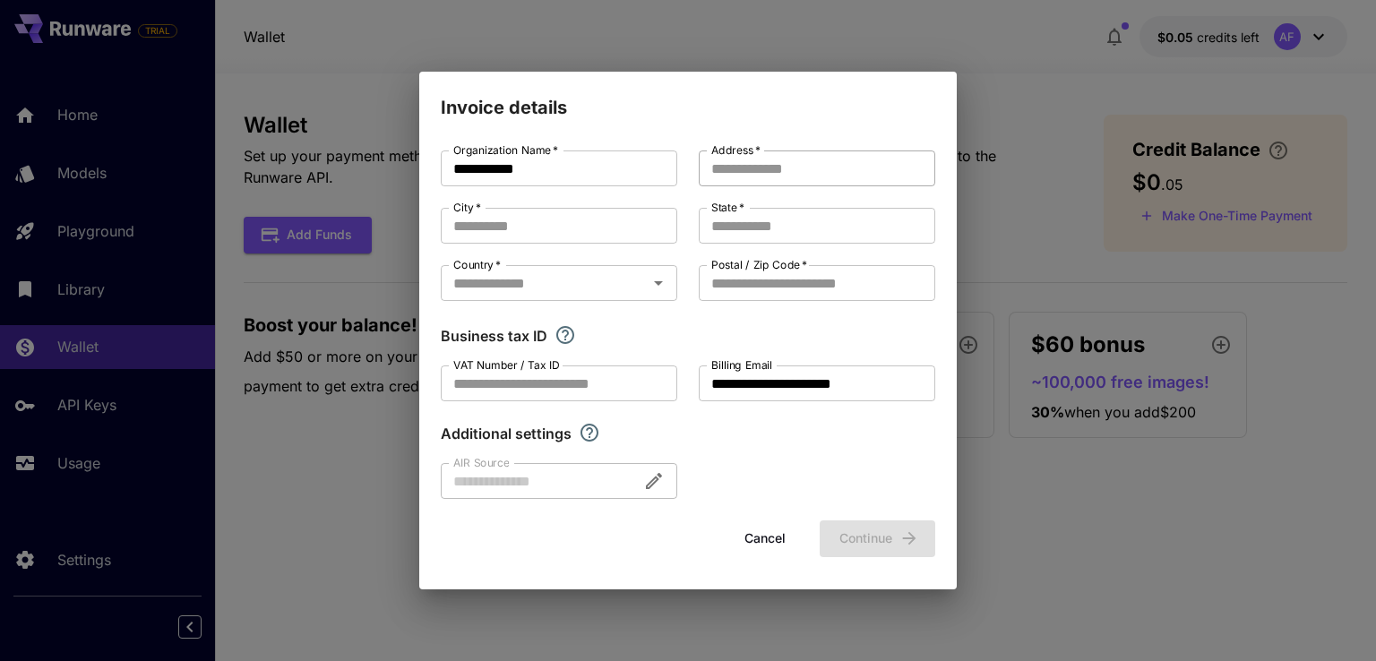
click at [765, 178] on input "Address   *" at bounding box center [817, 169] width 237 height 36
click at [765, 177] on input "Address   *" at bounding box center [817, 169] width 237 height 36
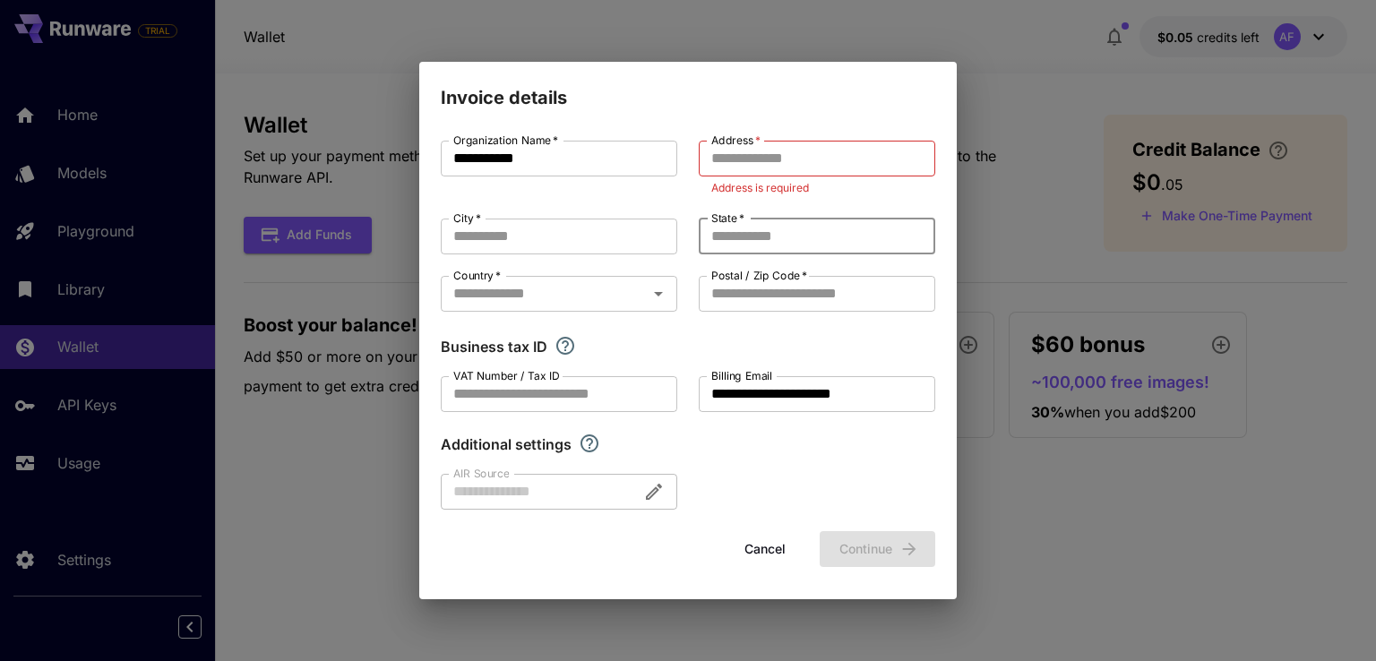
click at [777, 222] on input "State   *" at bounding box center [817, 237] width 237 height 36
click at [769, 159] on input "Address   *" at bounding box center [817, 159] width 237 height 36
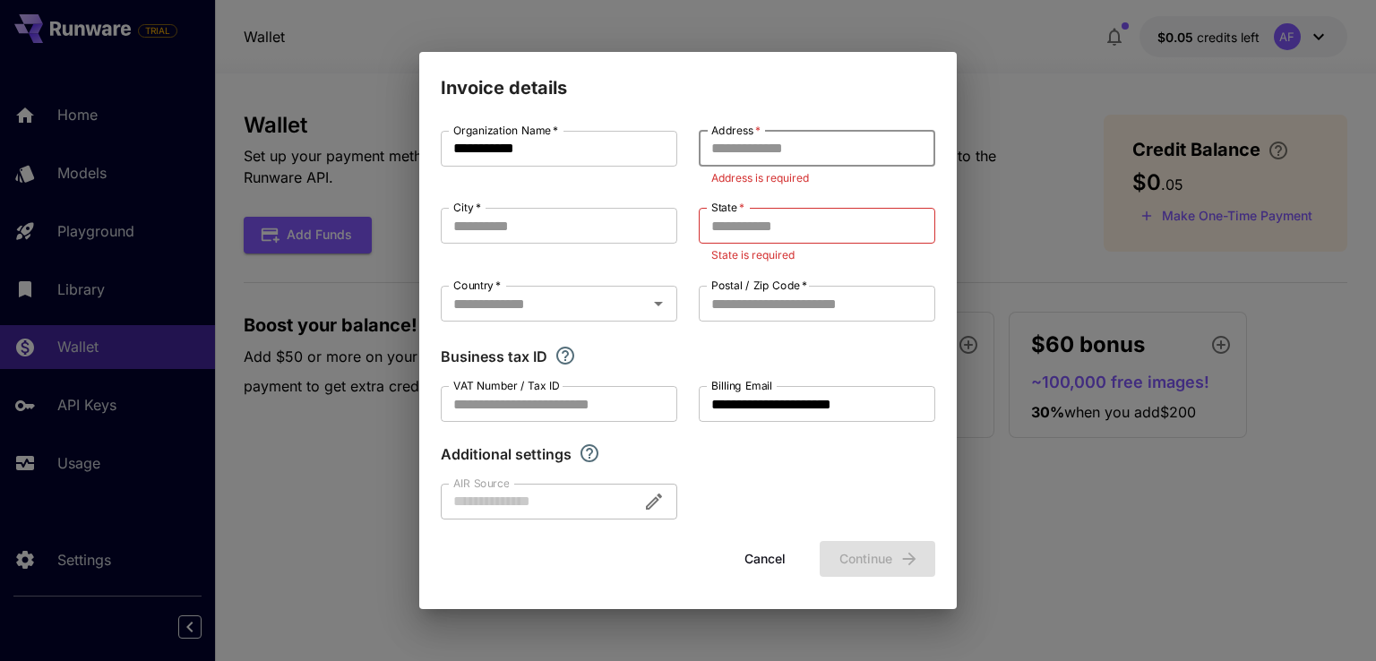
click at [769, 159] on input "Address   *" at bounding box center [817, 149] width 237 height 36
type input "*"
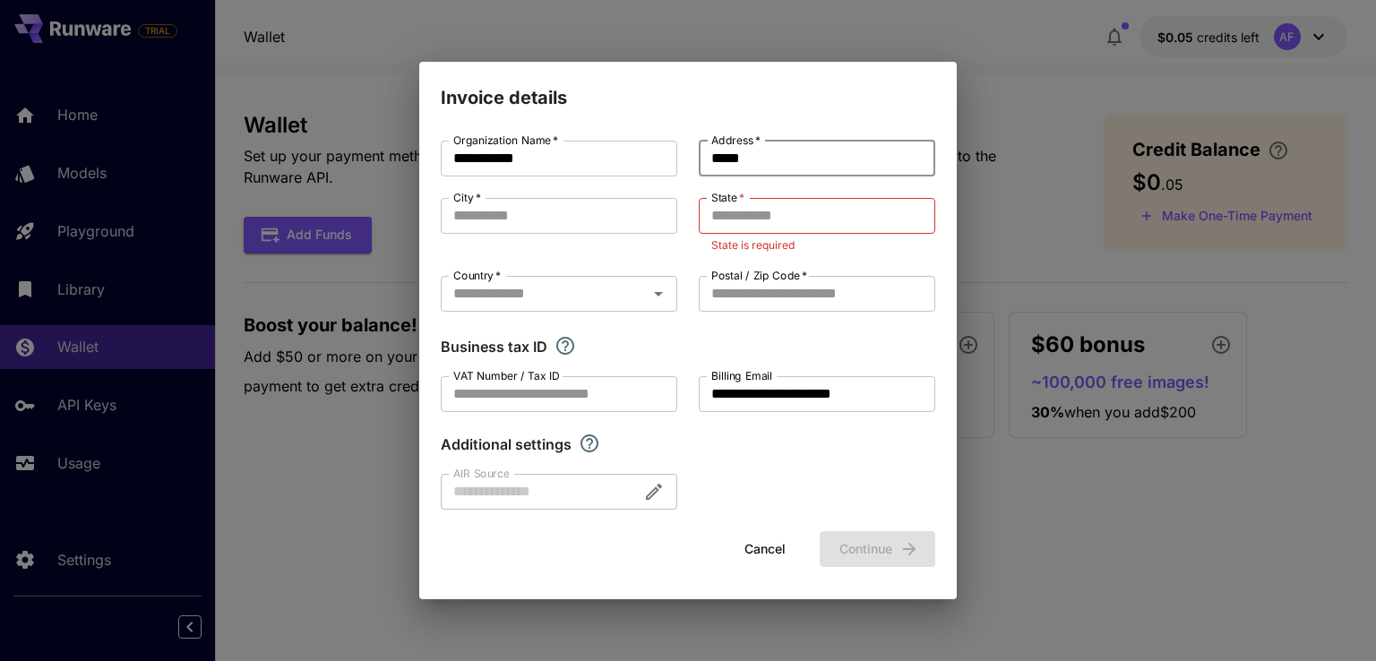
type input "*****"
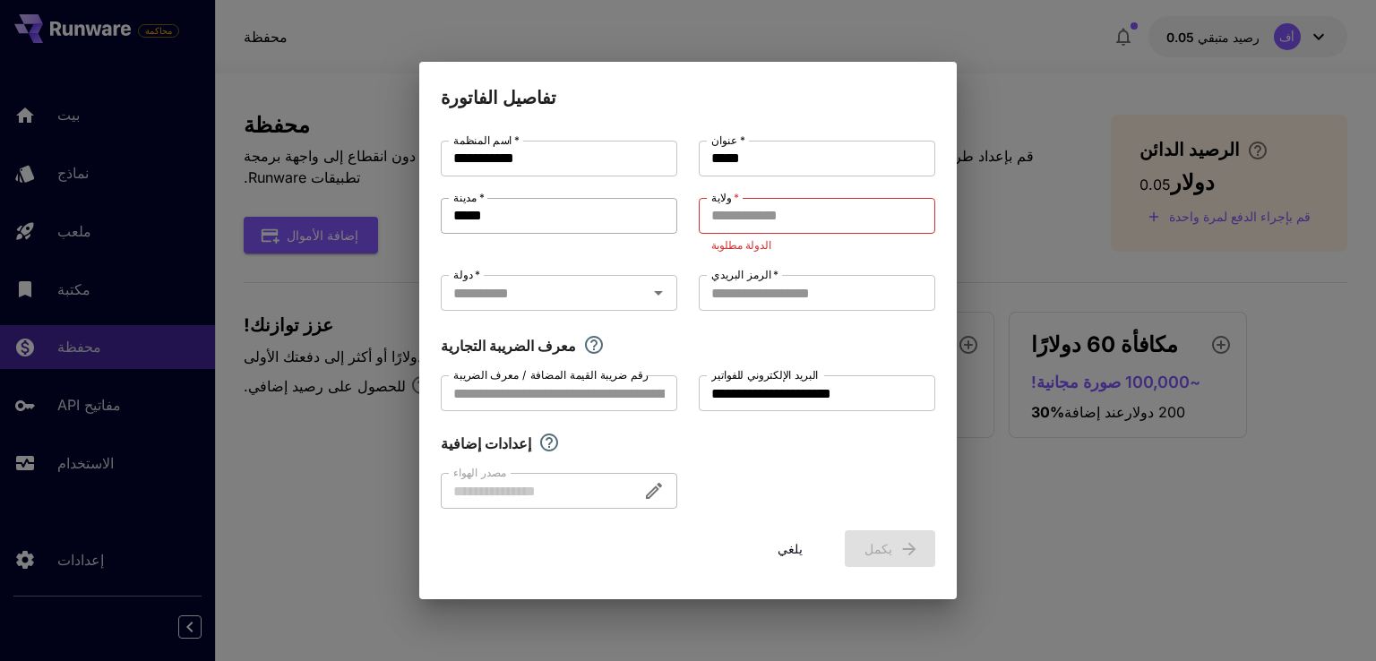
click at [505, 202] on input "*****" at bounding box center [559, 216] width 237 height 36
click at [764, 211] on input "ولاية   *" at bounding box center [817, 216] width 237 height 36
paste input "*****"
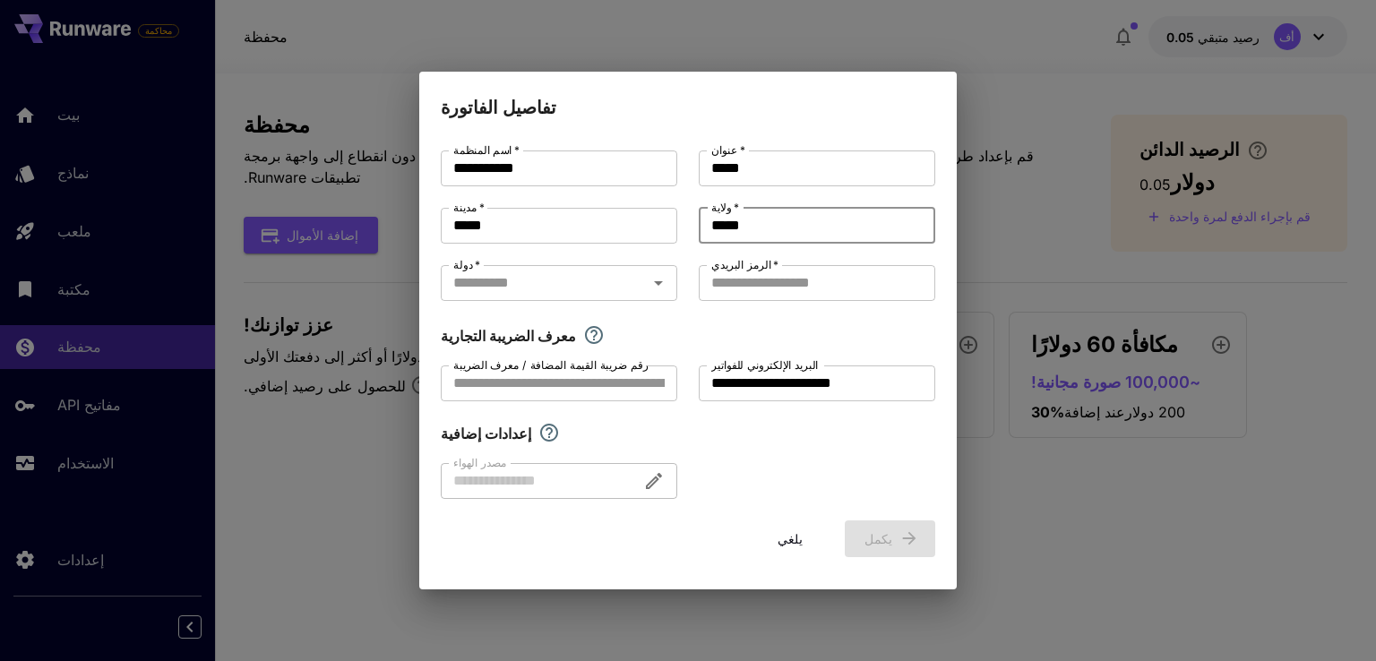
type input "*****"
click at [632, 302] on div "دولة   * دولة   *" at bounding box center [559, 284] width 237 height 39
click at [629, 292] on input "دولة   *" at bounding box center [544, 283] width 196 height 25
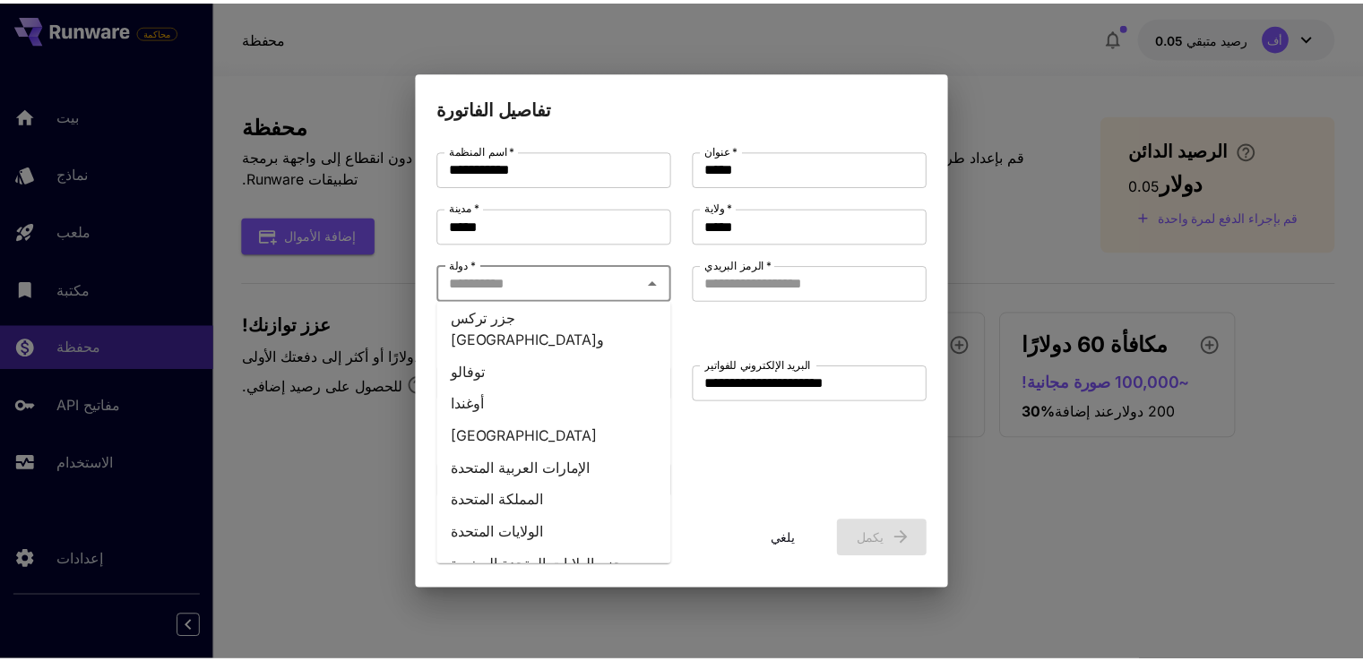
scroll to position [7888, 0]
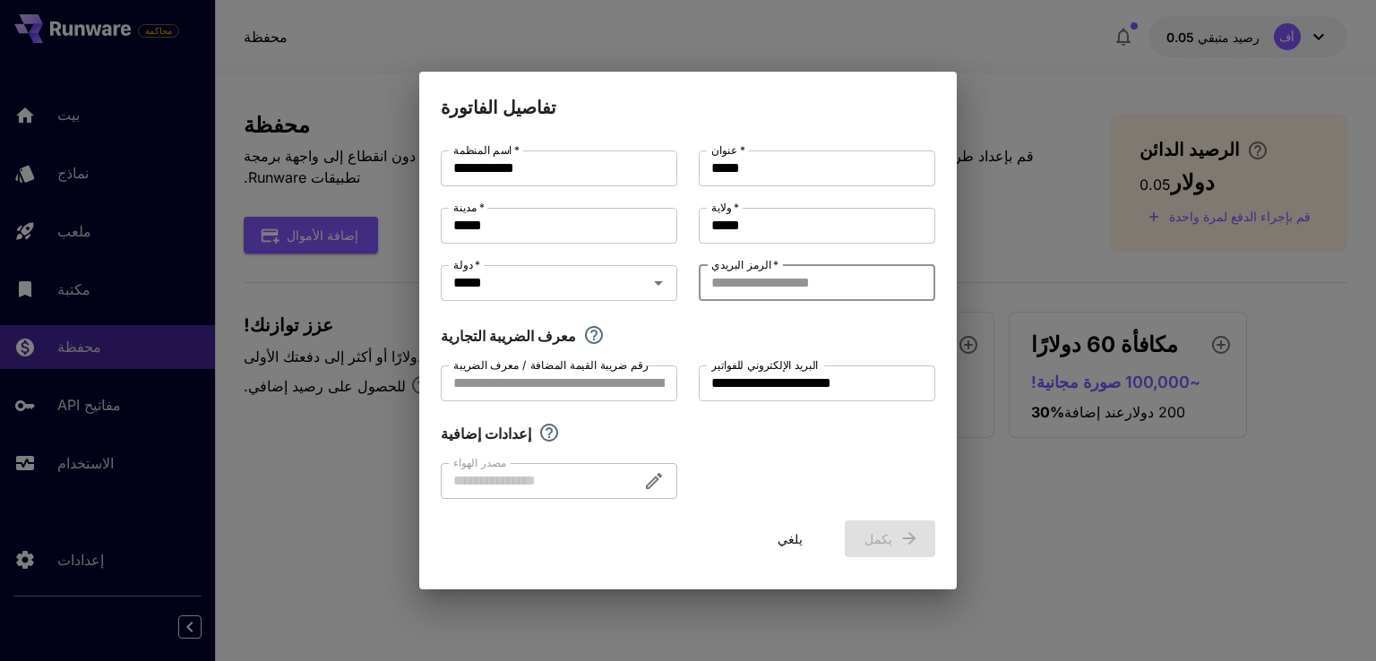
click at [748, 282] on input "الرمز البريدي   *" at bounding box center [817, 283] width 237 height 36
type input "*****"
click at [896, 526] on button "يكمل" at bounding box center [890, 539] width 90 height 37
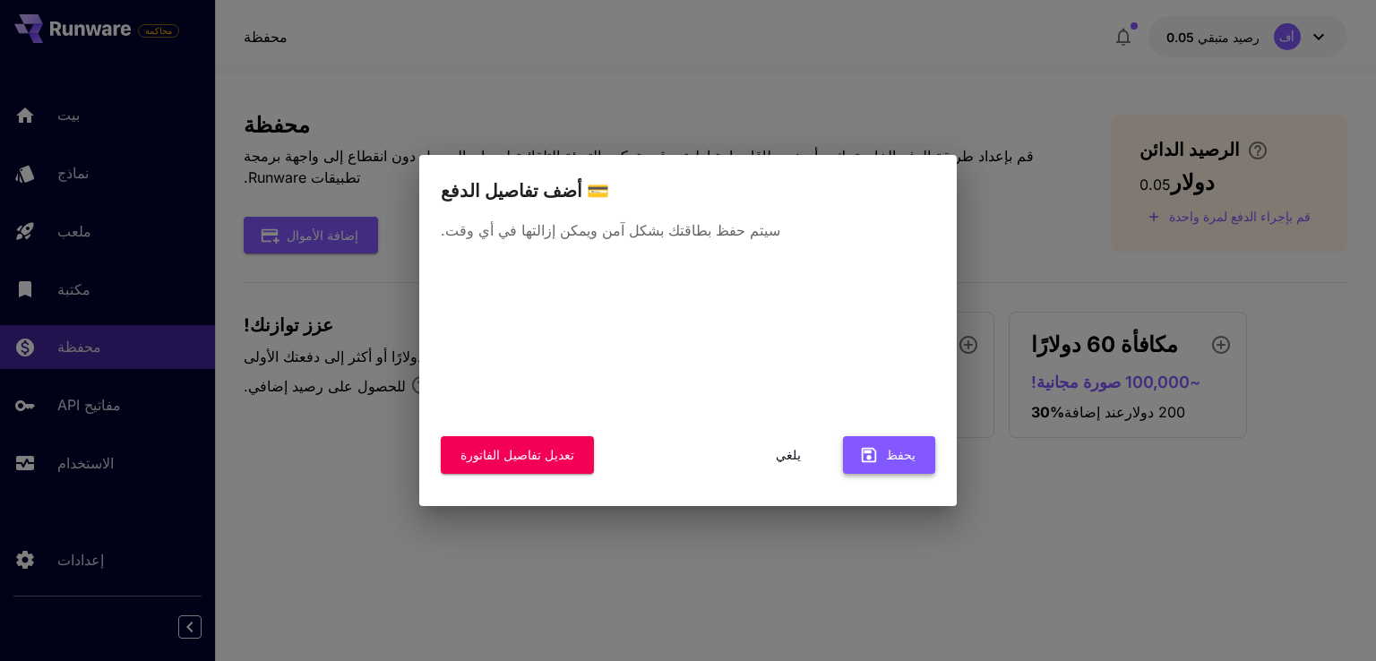
drag, startPoint x: 879, startPoint y: 478, endPoint x: 900, endPoint y: 457, distance: 29.1
click at [900, 457] on div "تعديل تفاصيل الفاتورة يلغي يحفظ" at bounding box center [688, 373] width 495 height 228
click at [899, 457] on font "يحفظ" at bounding box center [901, 454] width 30 height 15
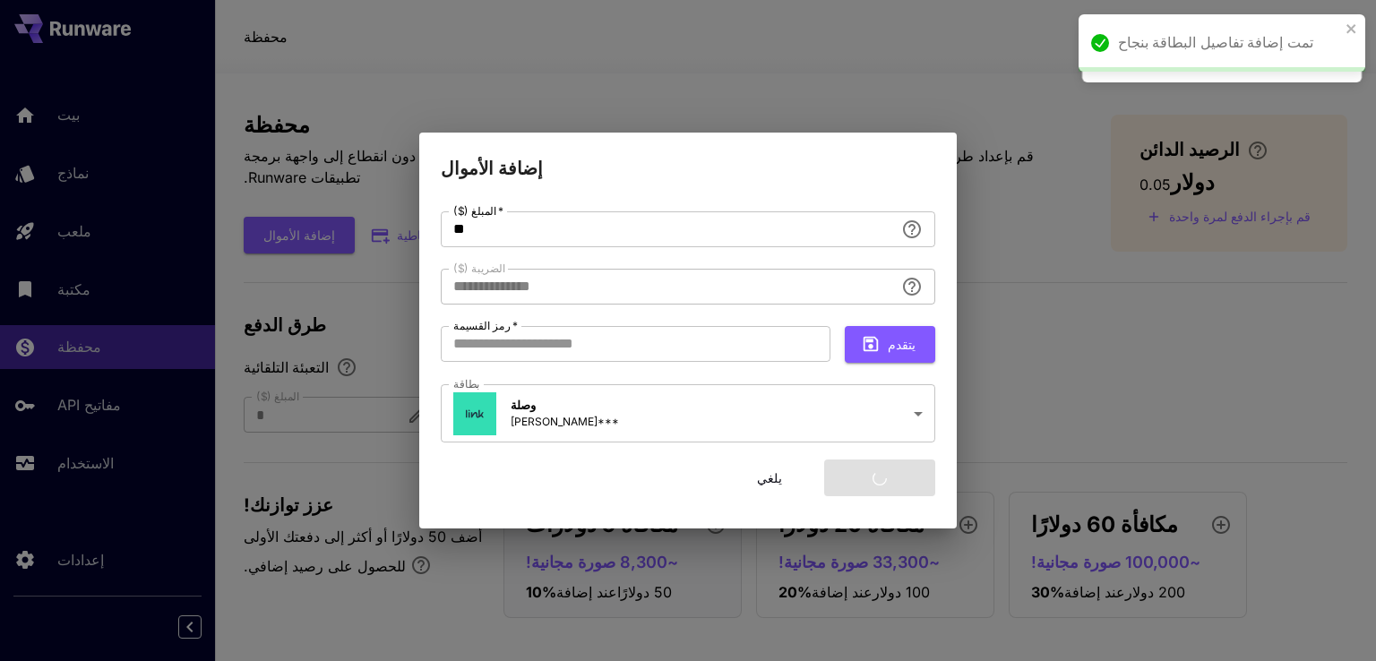
type input "****"
click at [591, 232] on input "**" at bounding box center [667, 229] width 453 height 36
type input "*"
type input "**********"
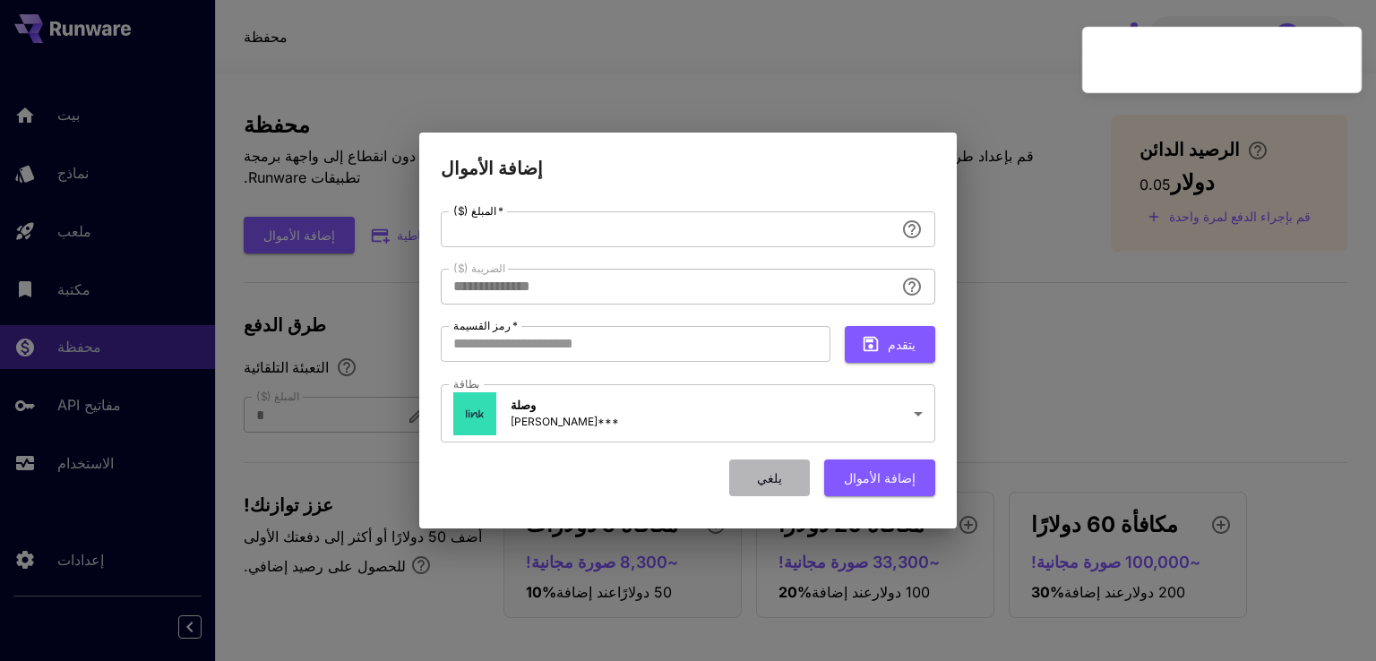
click at [782, 479] on font "يلغي" at bounding box center [769, 477] width 25 height 15
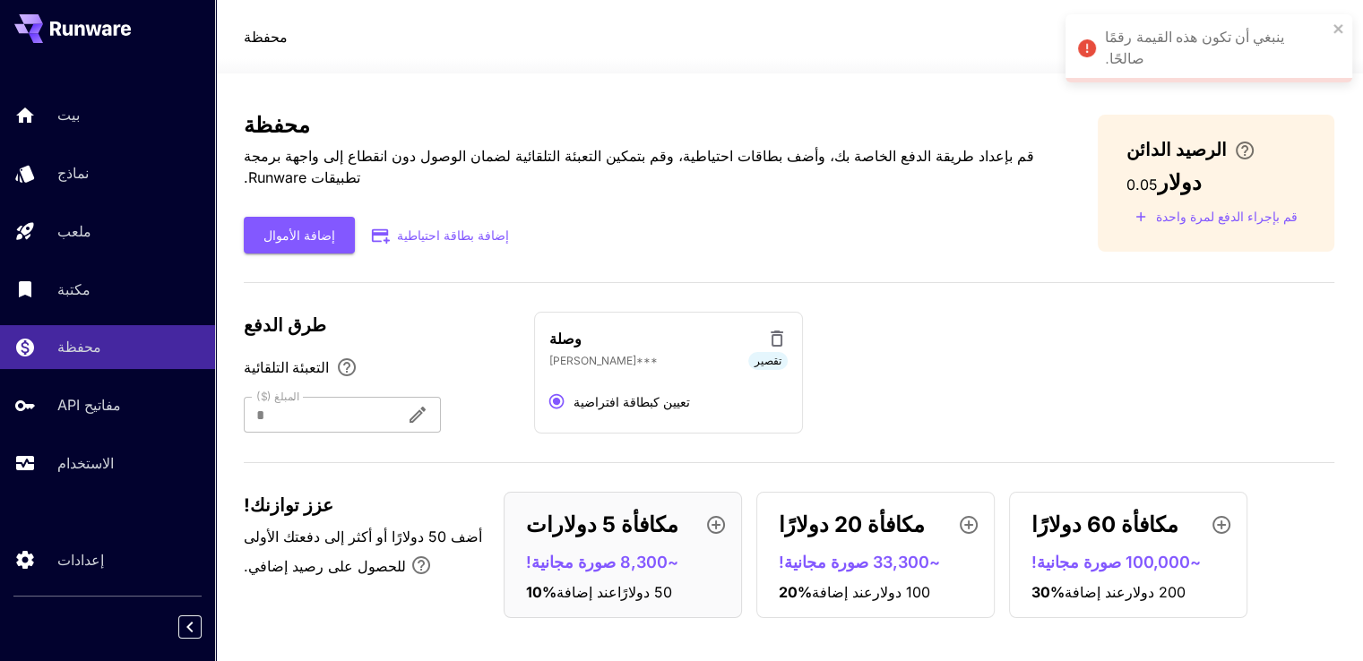
scroll to position [7, 0]
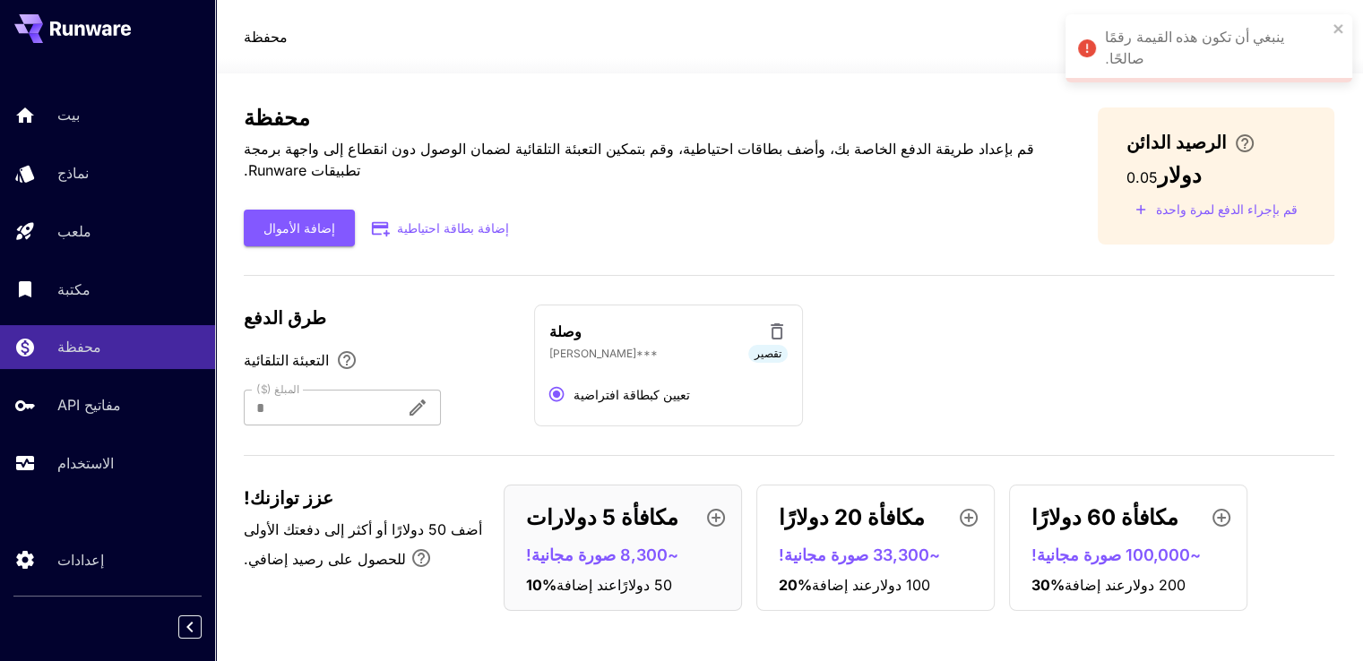
click at [639, 513] on font "مكافأة 5 دولارات" at bounding box center [602, 517] width 152 height 26
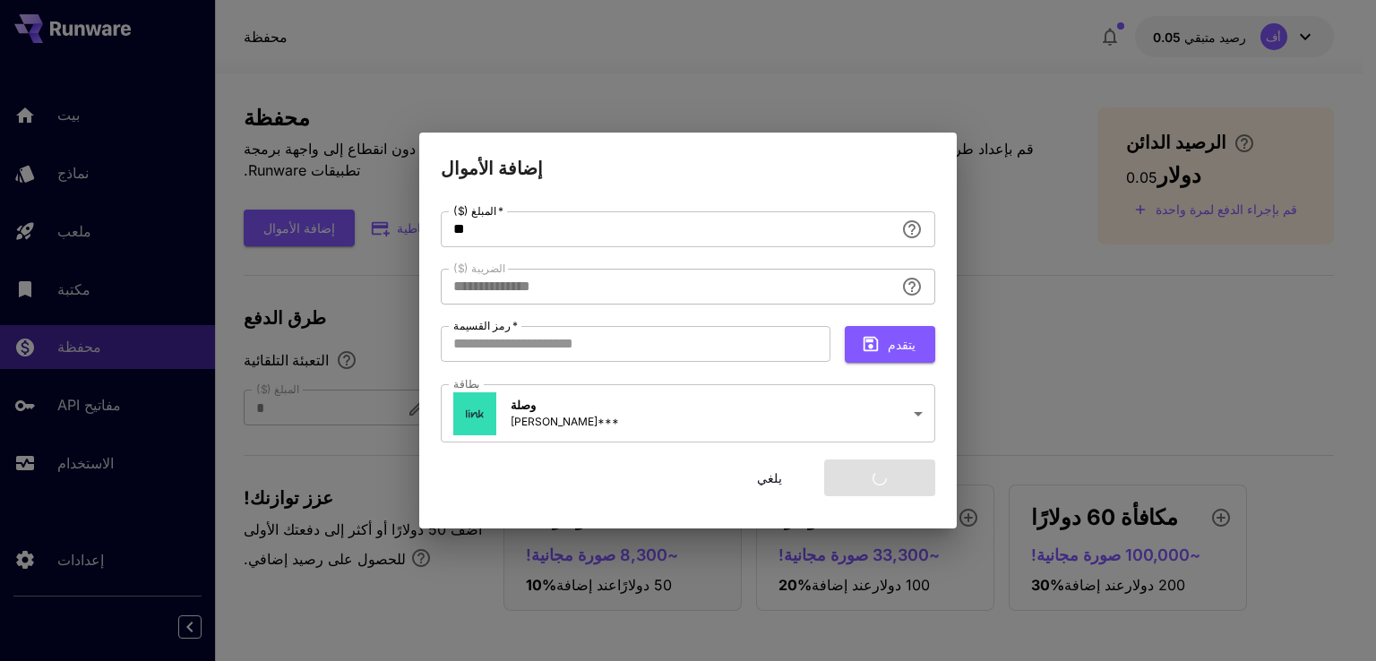
type input "****"
click at [779, 486] on font "يلغي" at bounding box center [769, 478] width 25 height 22
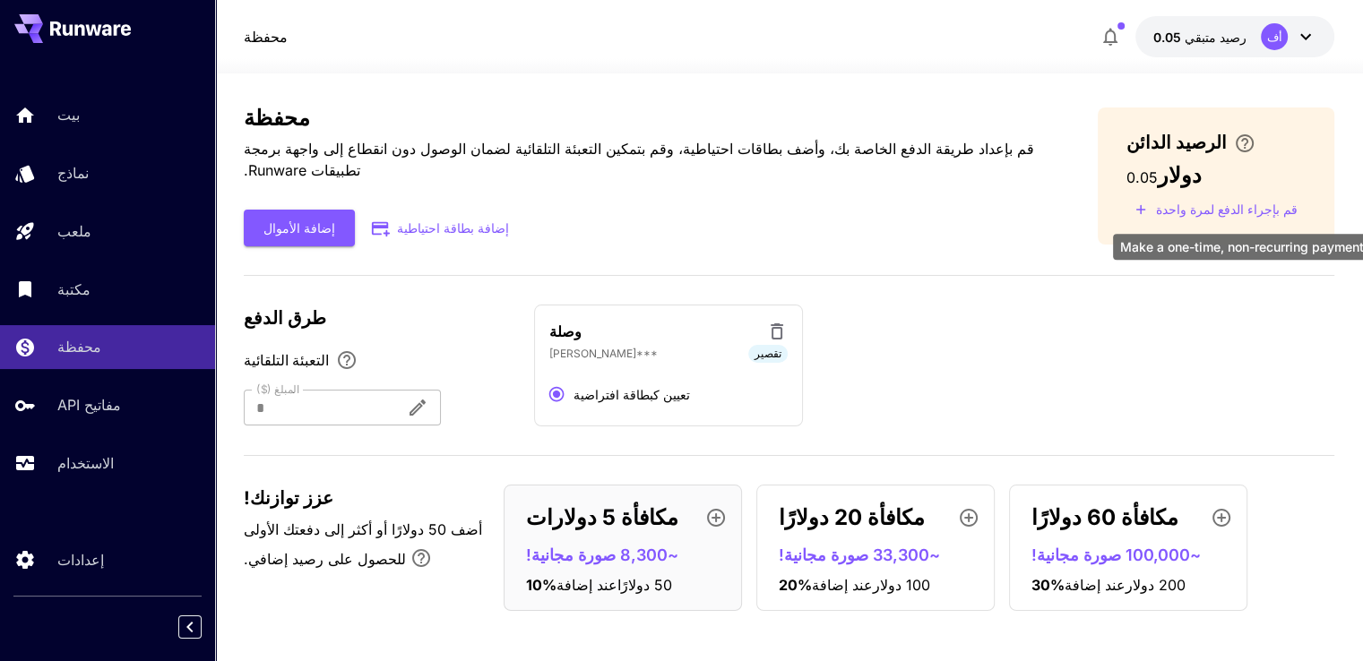
click at [1215, 206] on font "قم بإجراء الدفع لمرة واحدة" at bounding box center [1227, 209] width 142 height 15
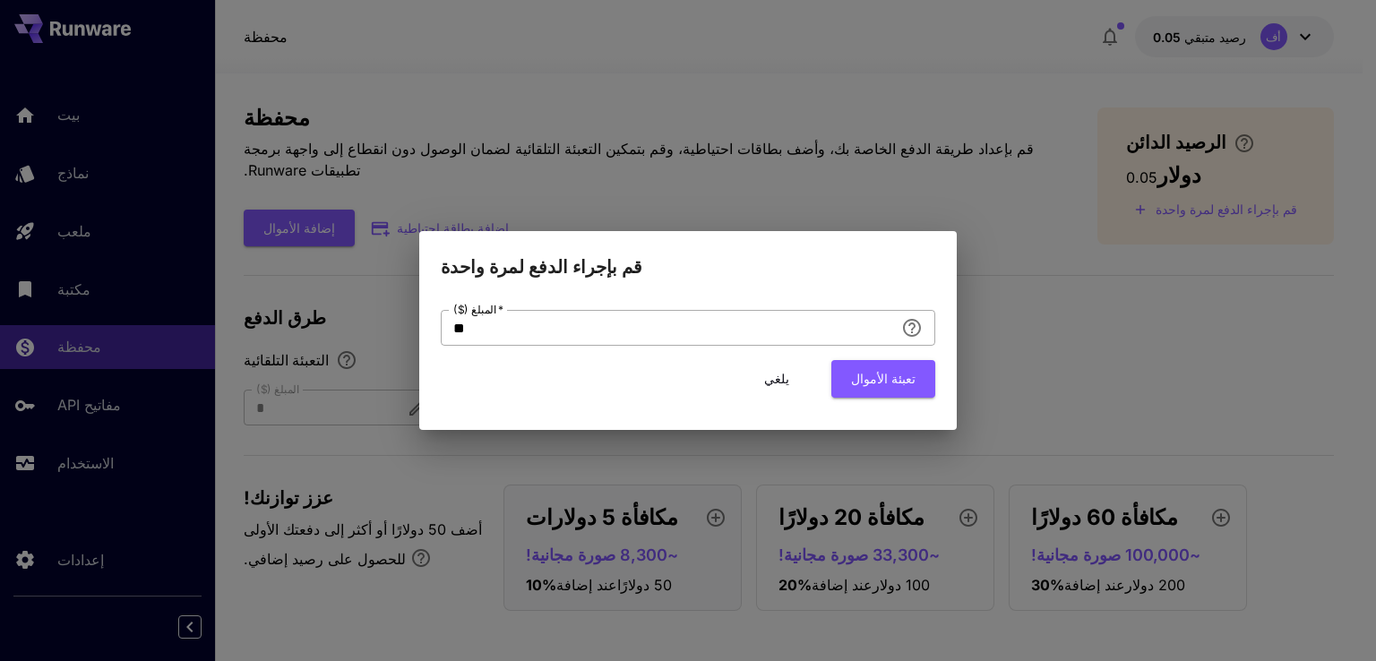
click at [763, 324] on input "**" at bounding box center [667, 328] width 453 height 36
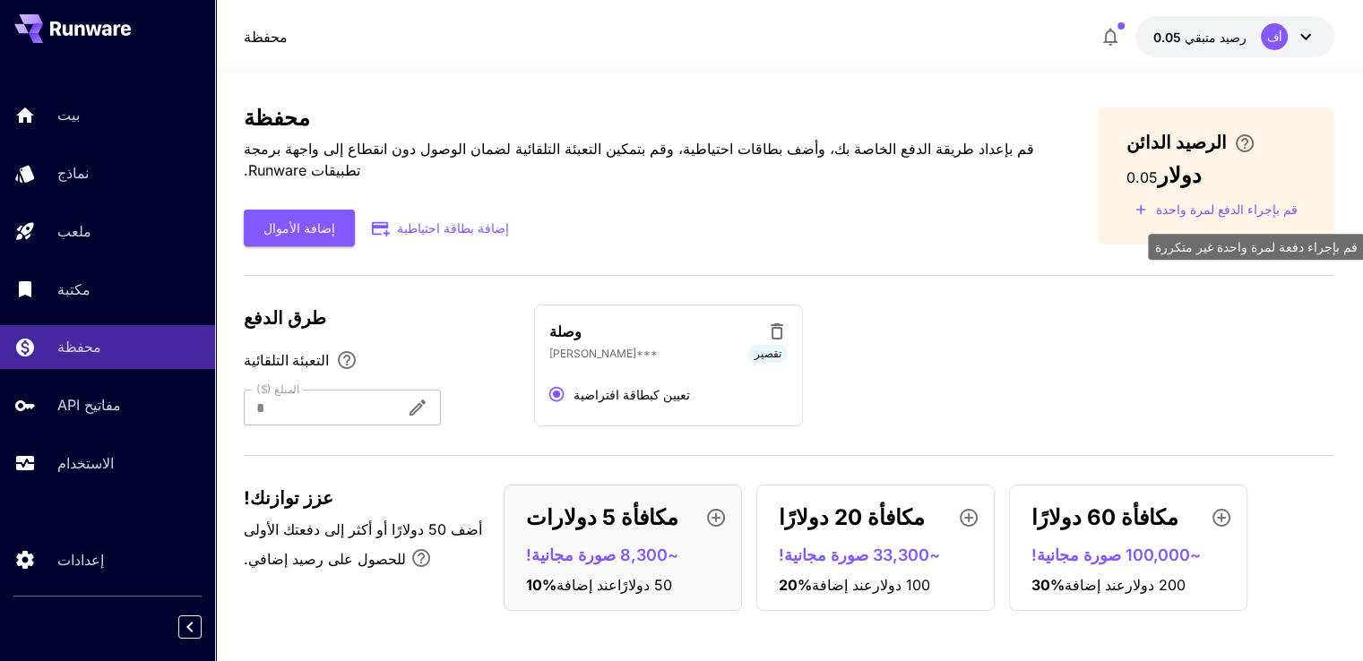
click at [366, 390] on div at bounding box center [318, 408] width 148 height 36
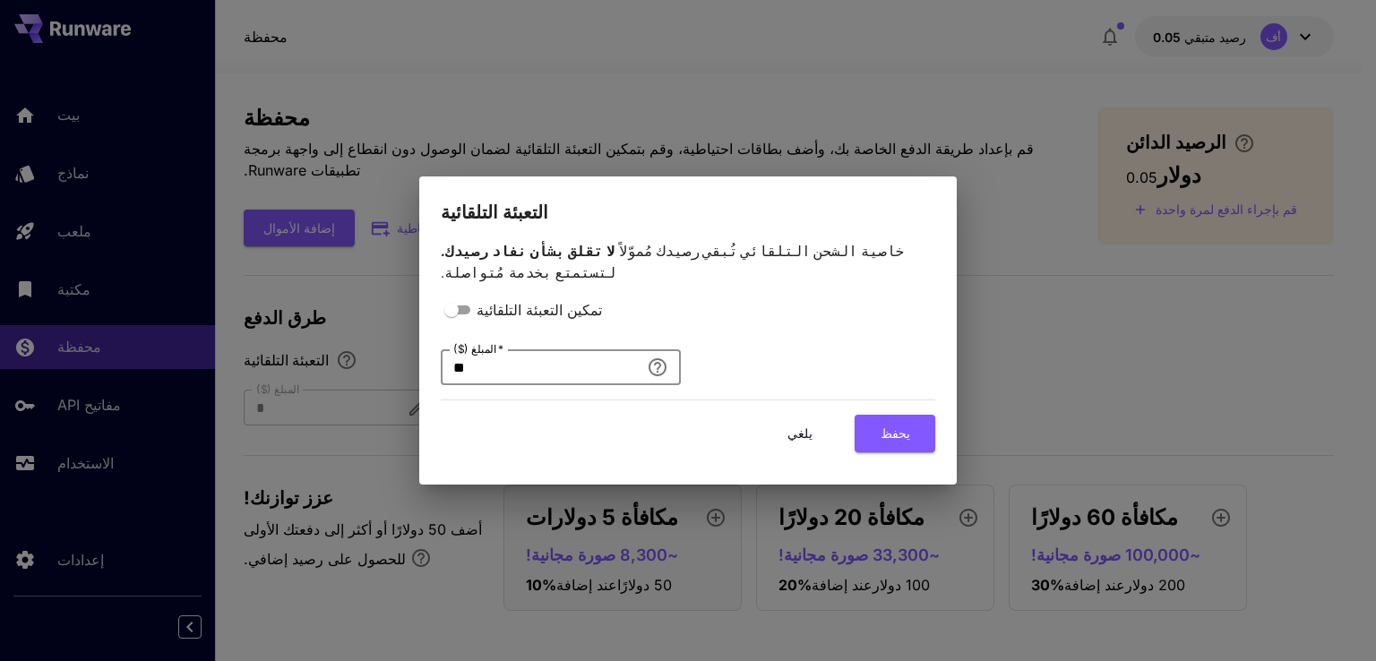
click at [476, 351] on input "**" at bounding box center [540, 367] width 199 height 36
type input "*"
click at [767, 353] on div "تمكين التعبئة التلقائية المبلغ ($)   * * المبلغ ($)   *" at bounding box center [688, 341] width 495 height 87
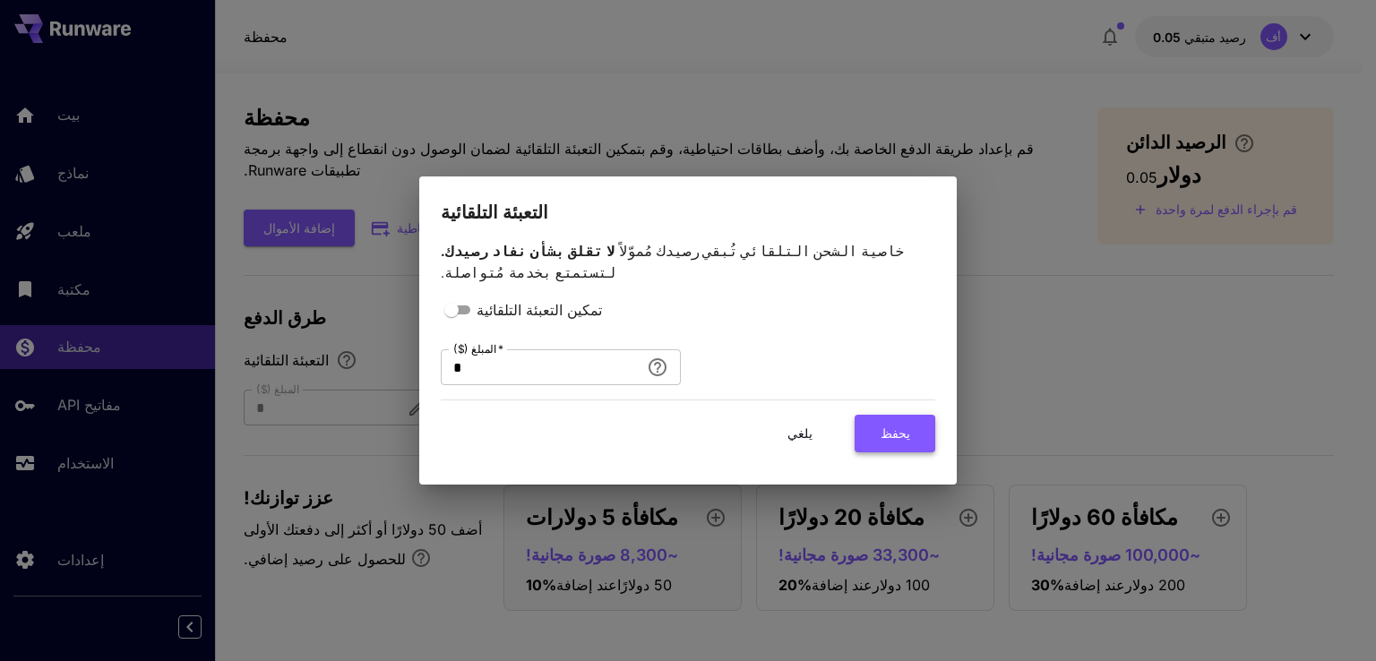
click at [894, 426] on font "يحفظ" at bounding box center [896, 433] width 30 height 15
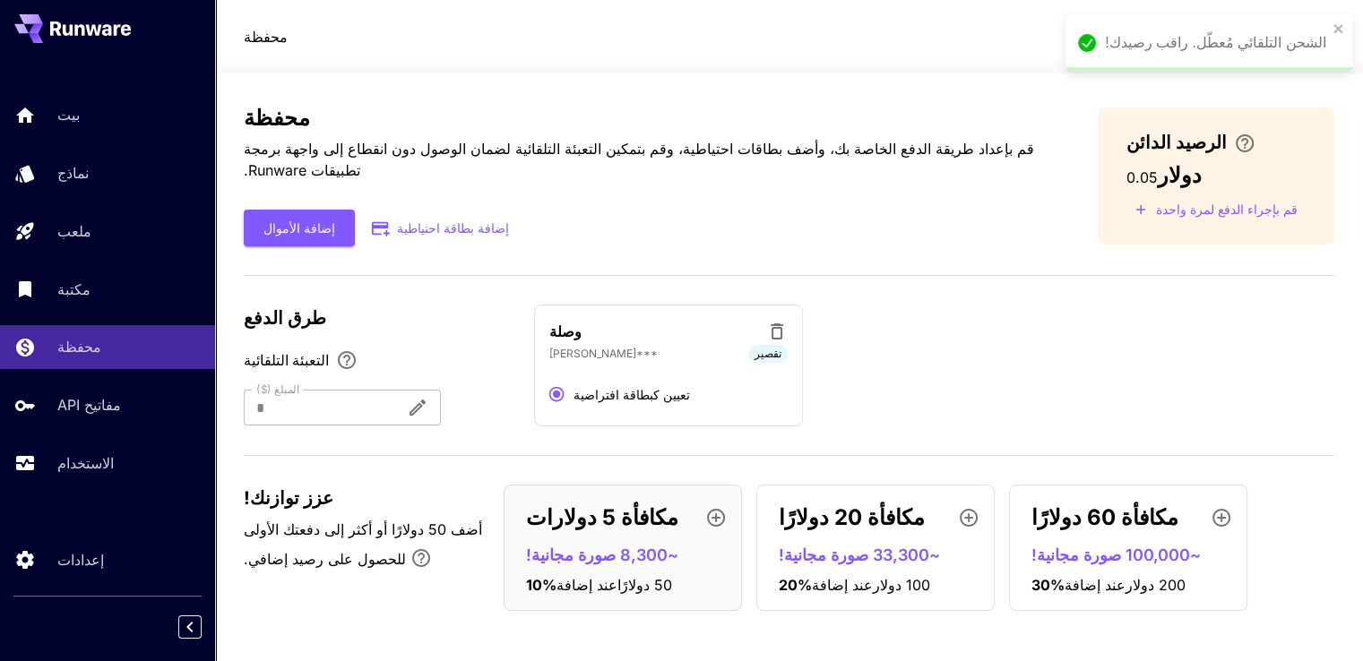
click at [926, 352] on div "وصلة أحمدفا*** تقصير تعيين كبطاقة افتراضية" at bounding box center [934, 366] width 800 height 122
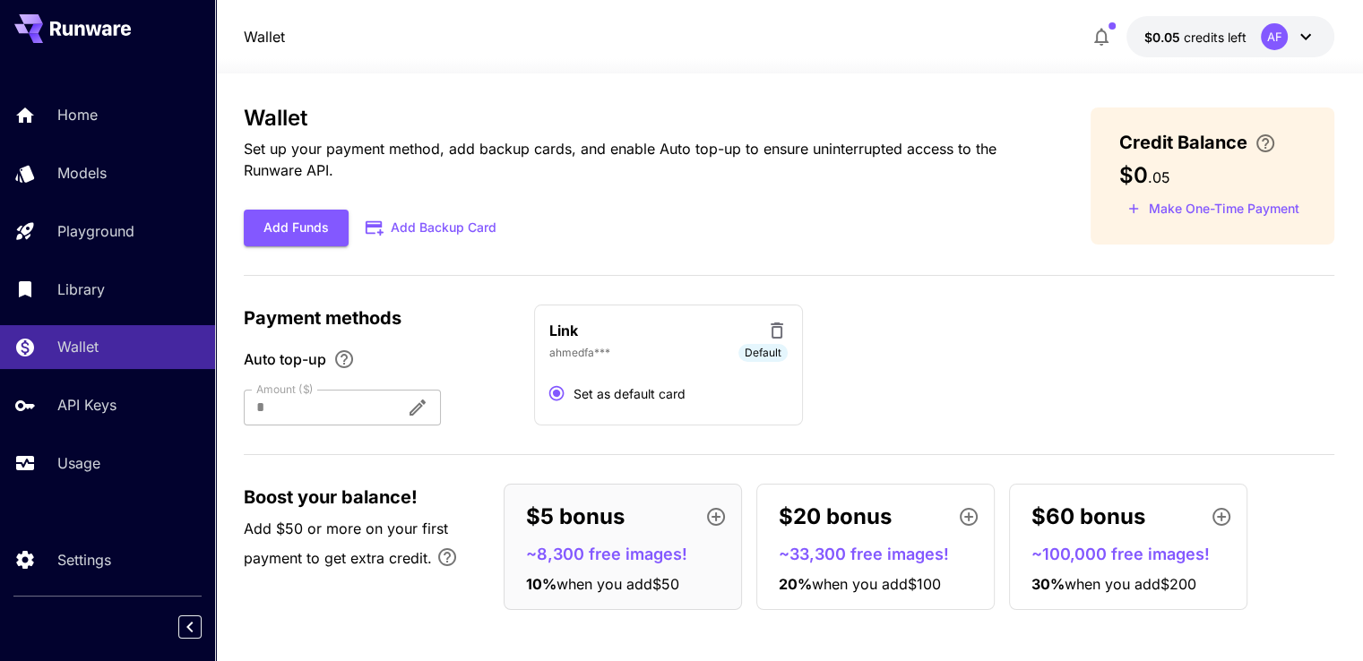
scroll to position [6, 0]
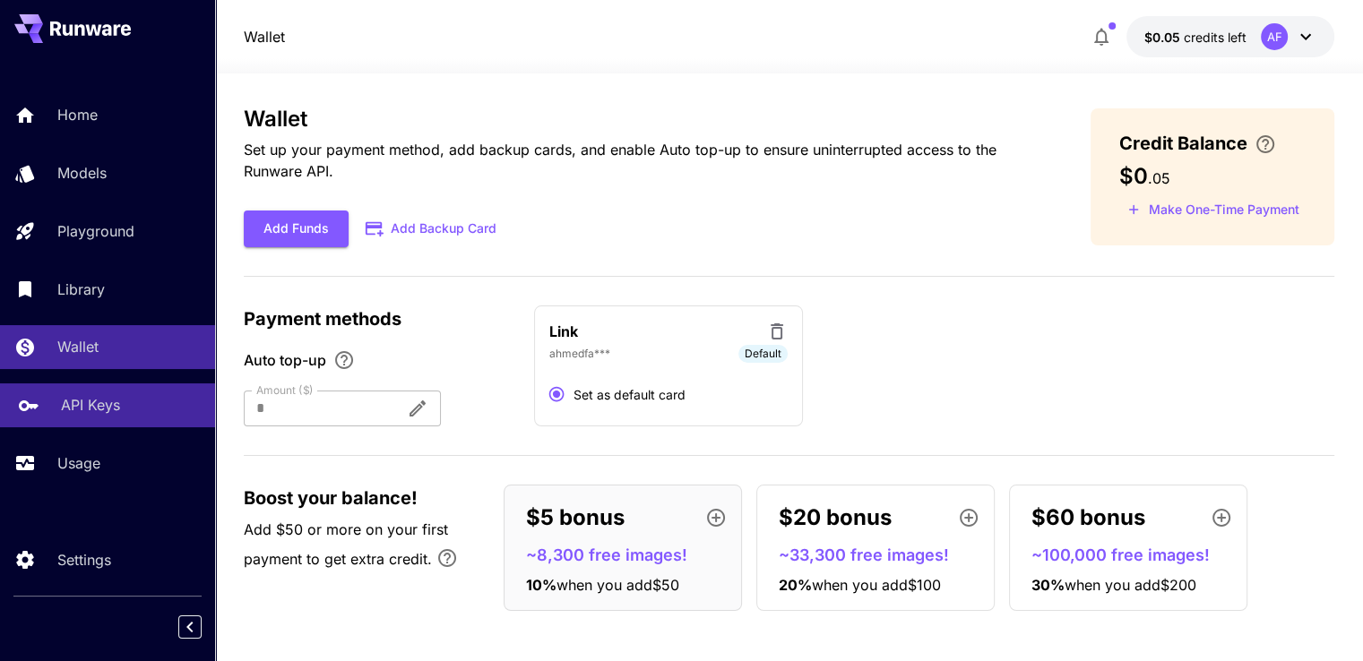
click at [63, 401] on p "API Keys" at bounding box center [90, 405] width 59 height 22
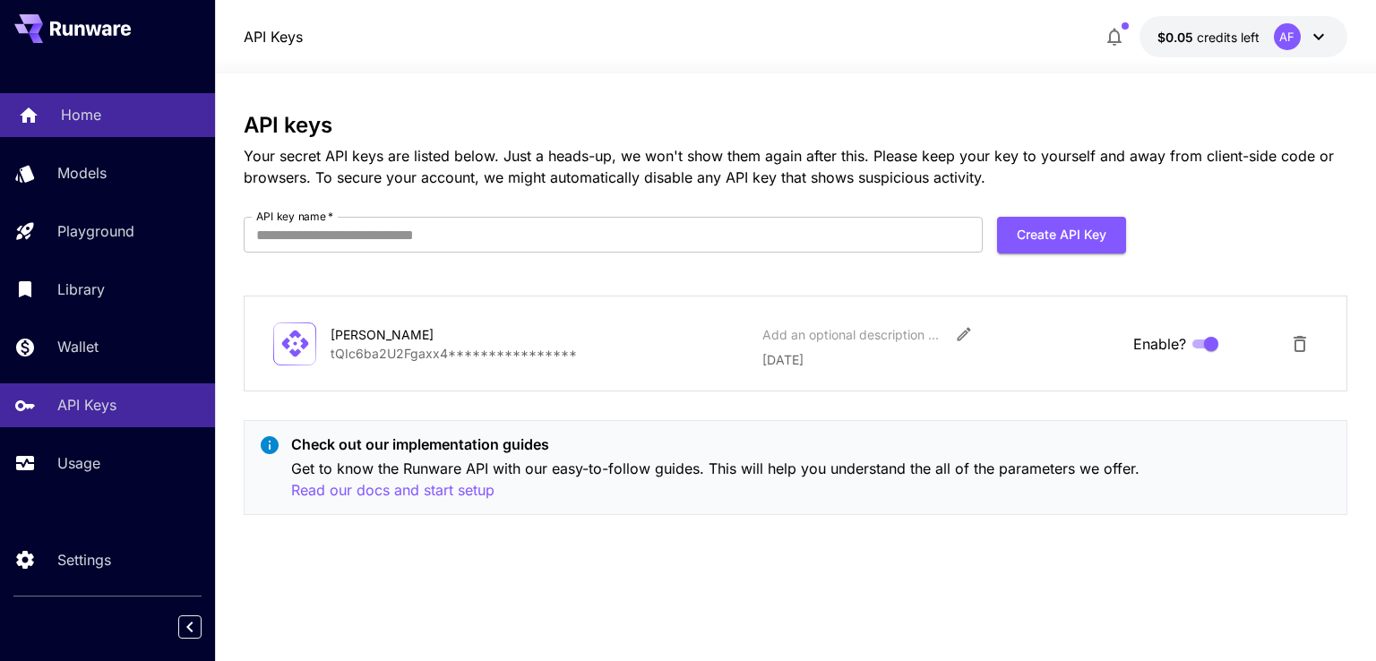
click at [106, 128] on link "Home" at bounding box center [107, 115] width 215 height 44
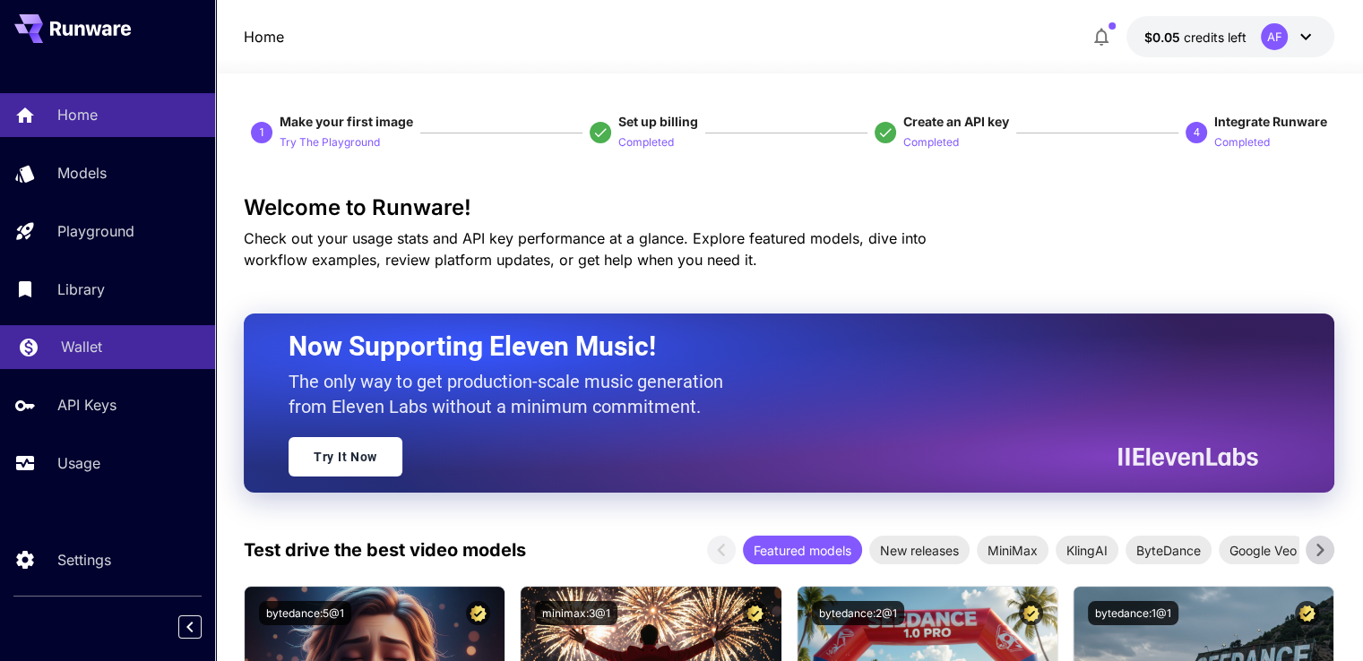
click at [105, 354] on div "Wallet" at bounding box center [131, 347] width 140 height 22
